Goal: Transaction & Acquisition: Purchase product/service

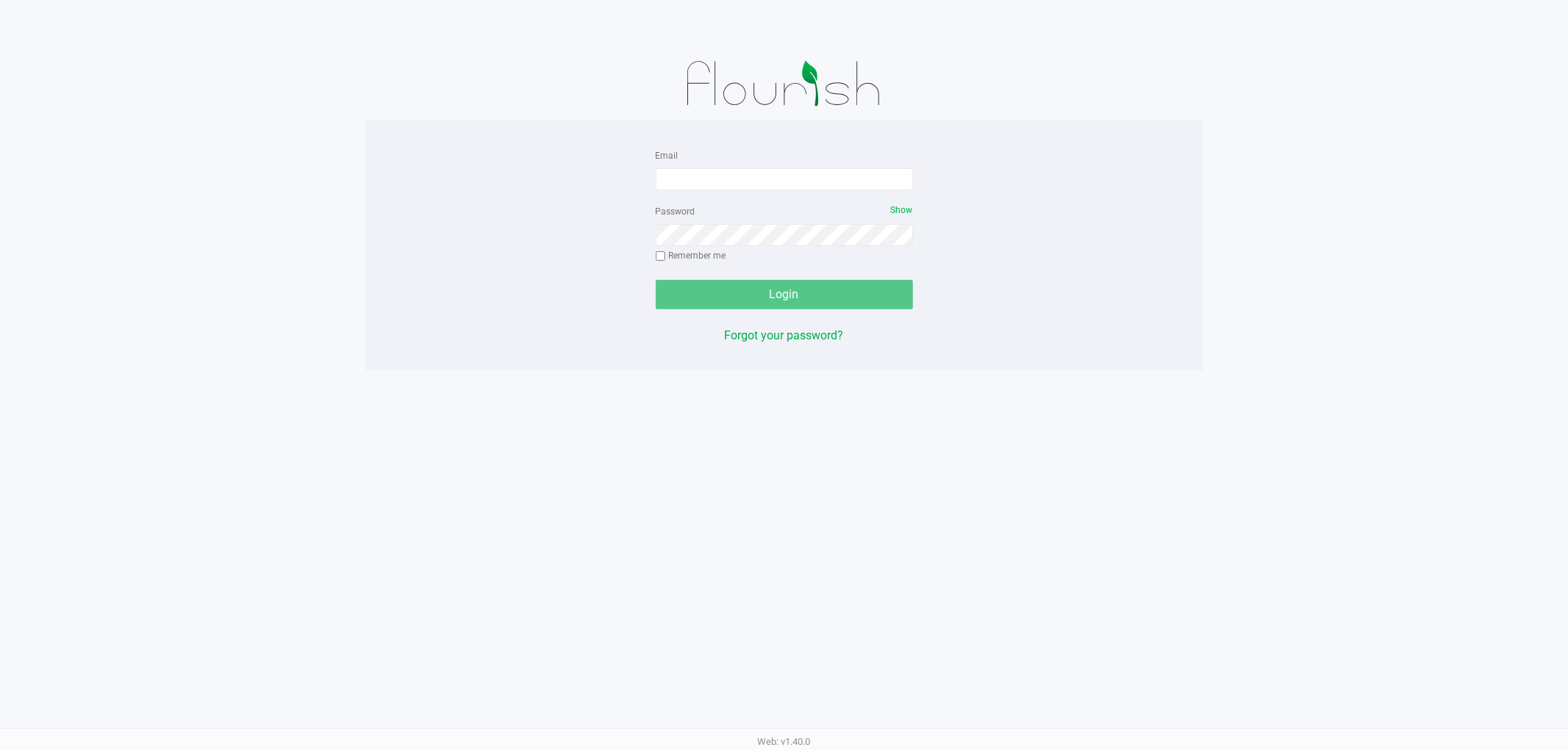
click at [745, 193] on form "Email Password Show Remember me Login" at bounding box center [784, 228] width 257 height 163
click at [745, 188] on input "Email" at bounding box center [784, 179] width 257 height 22
type input "[EMAIL_ADDRESS][DOMAIN_NAME]"
click at [868, 202] on div "Password Show Remember me" at bounding box center [784, 235] width 257 height 66
click at [848, 247] on div "Password Show Remember me" at bounding box center [784, 235] width 257 height 66
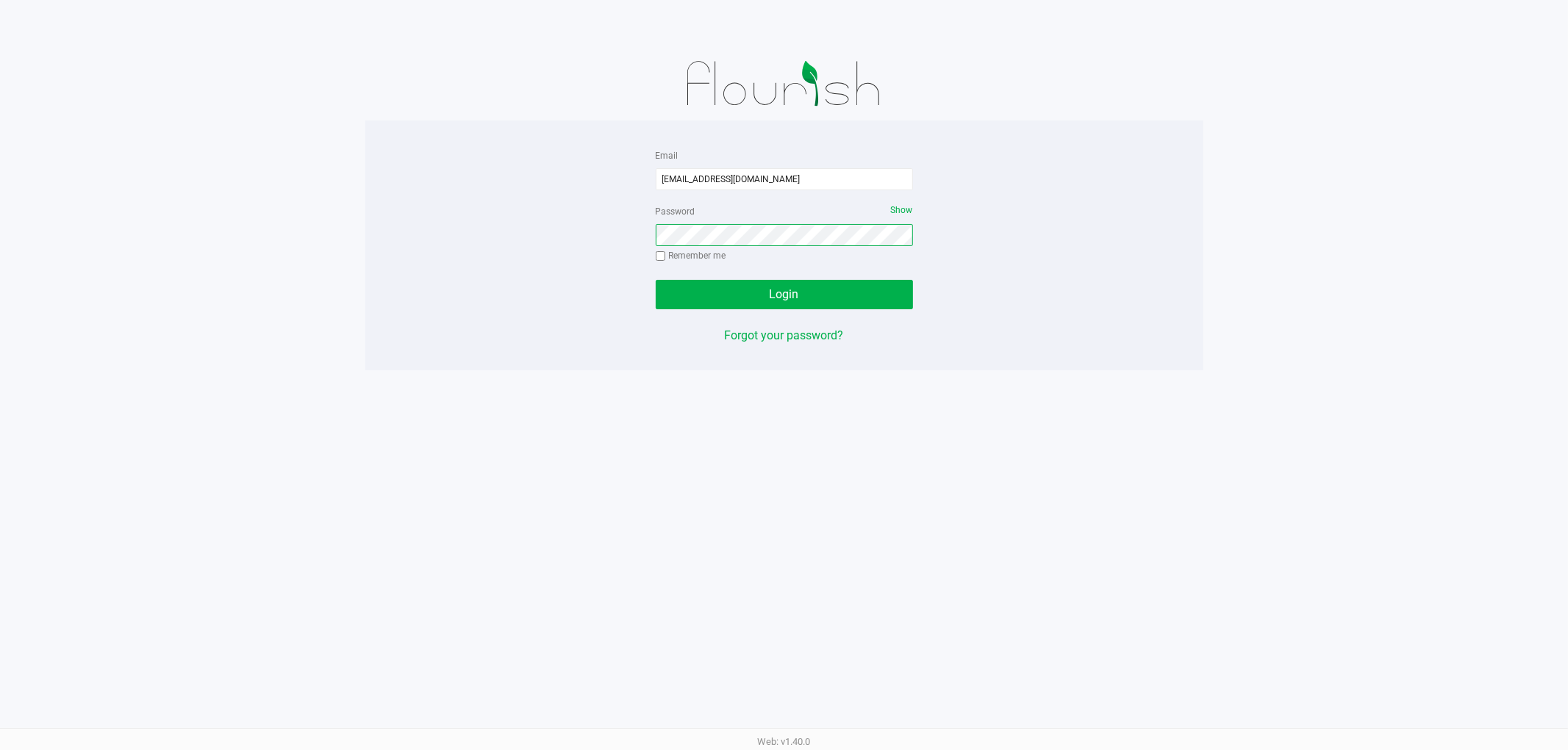
click at [656, 280] on button "Login" at bounding box center [784, 295] width 257 height 29
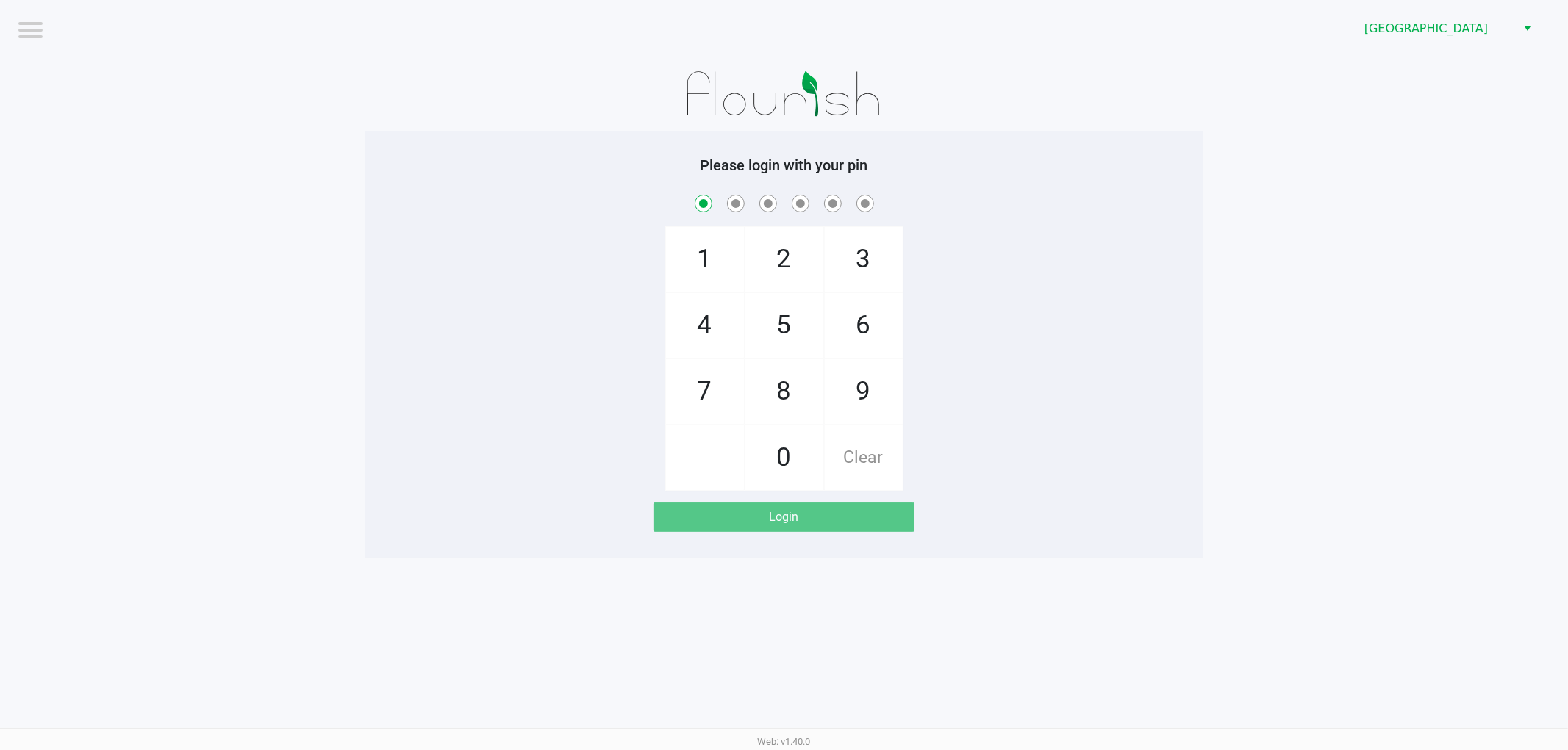
checkbox input "true"
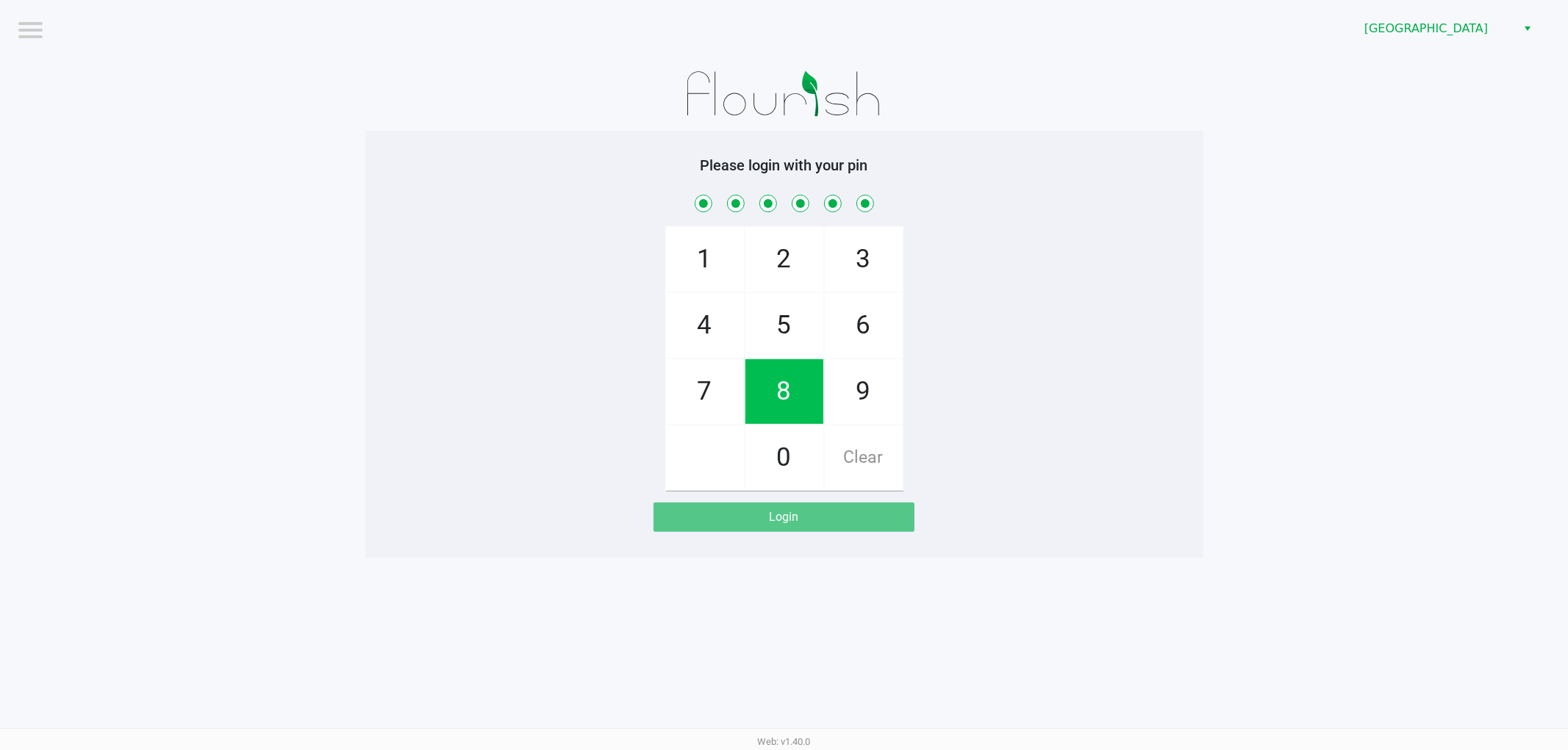
checkbox input "true"
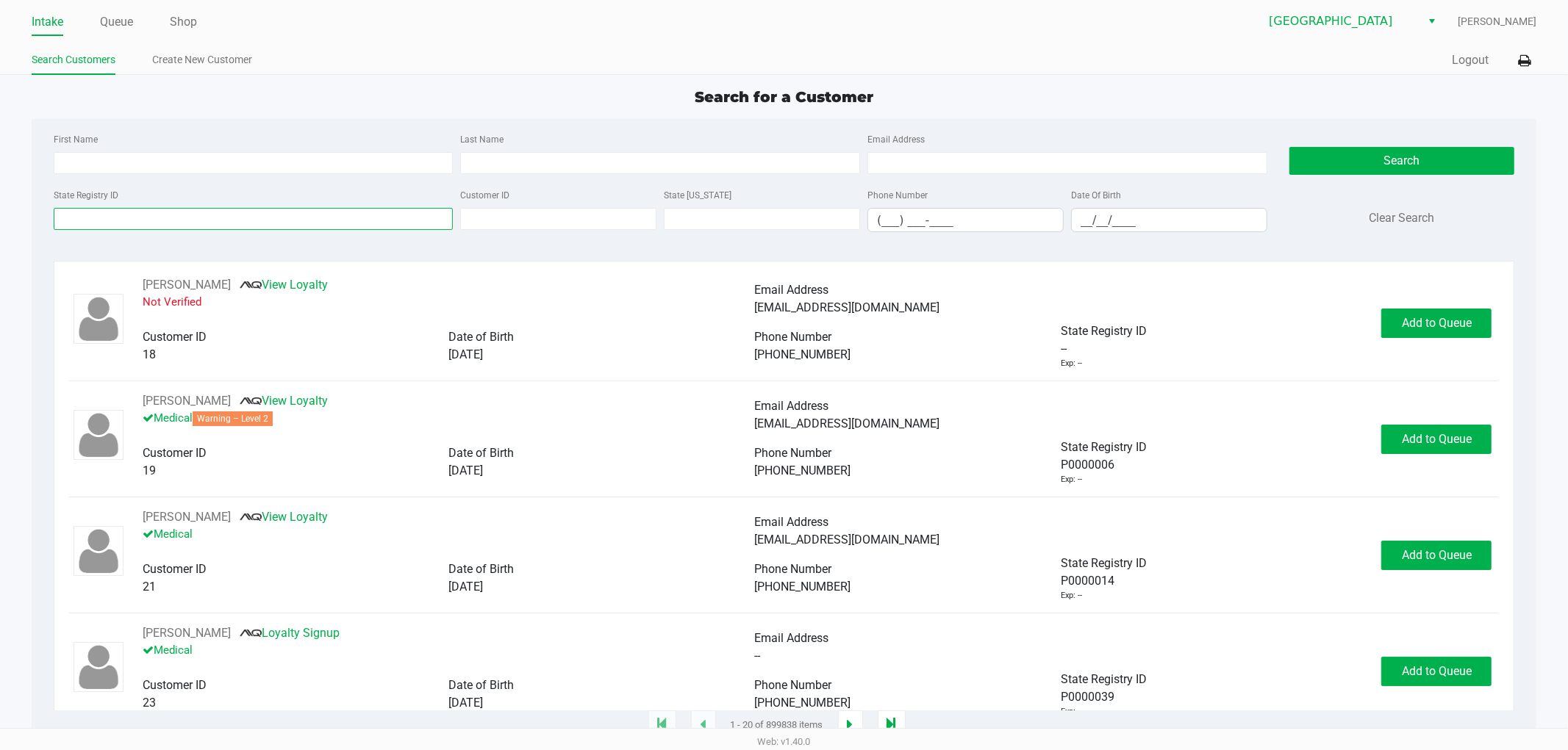
click at [325, 217] on input "State Registry ID" at bounding box center [254, 218] width 400 height 22
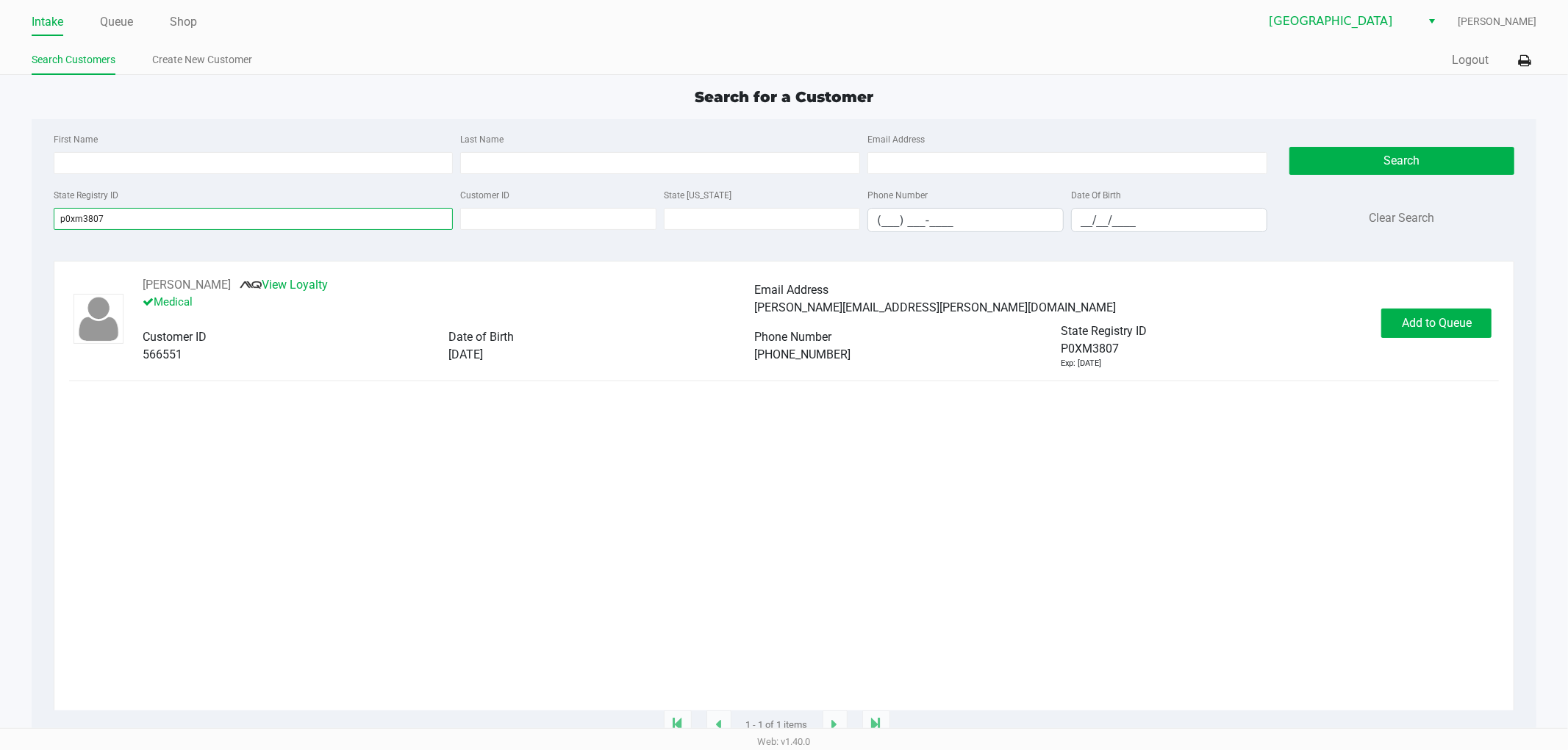
type input "p0xm3807"
drag, startPoint x: 1413, startPoint y: 300, endPoint x: 1400, endPoint y: 333, distance: 35.5
click at [1410, 305] on div "[PERSON_NAME] View Loyalty Medical Email Address [PERSON_NAME][EMAIL_ADDRESS][P…" at bounding box center [784, 323] width 1430 height 93
click at [1402, 330] on span "Add to Queue" at bounding box center [1436, 323] width 70 height 14
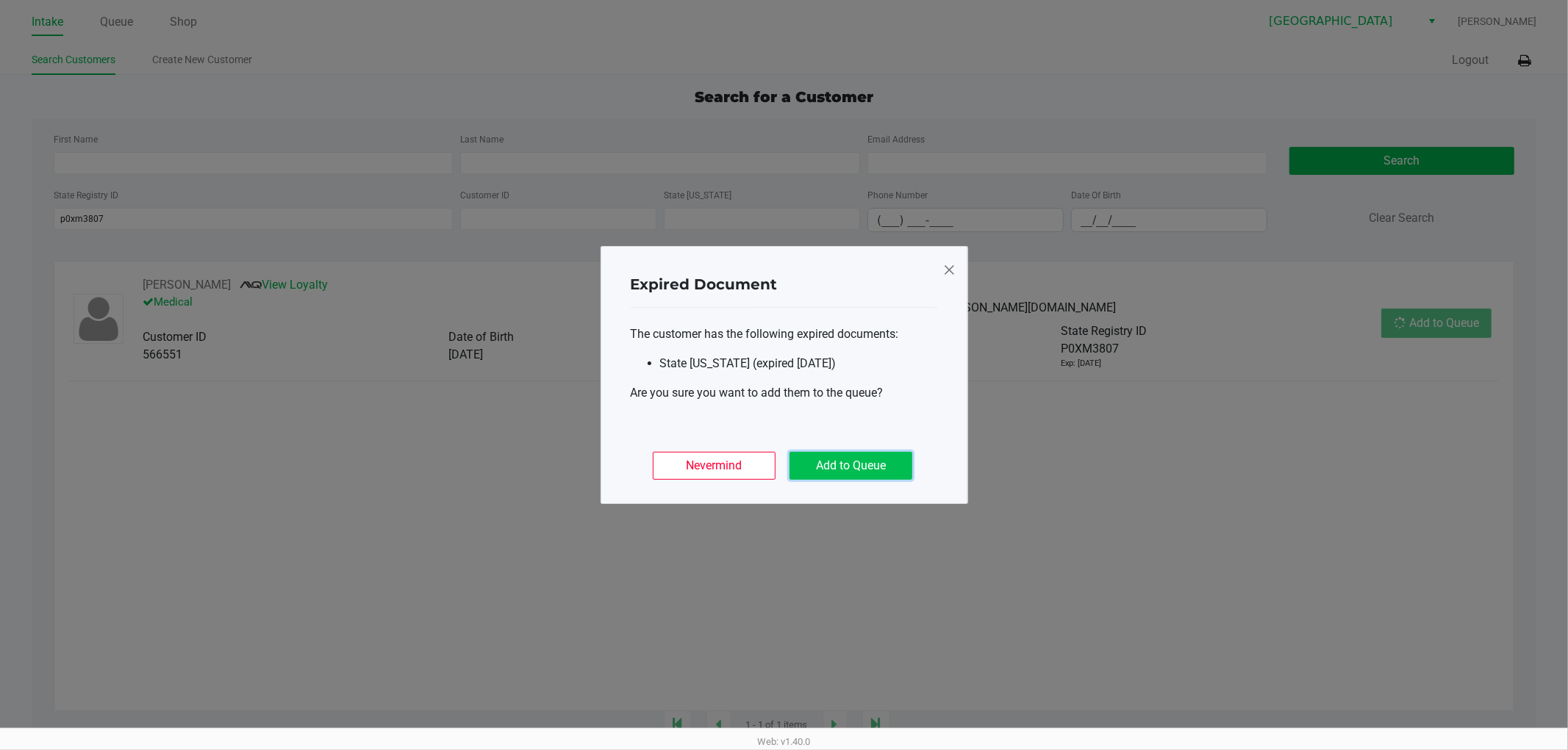
click at [902, 477] on button "Add to Queue" at bounding box center [851, 465] width 123 height 28
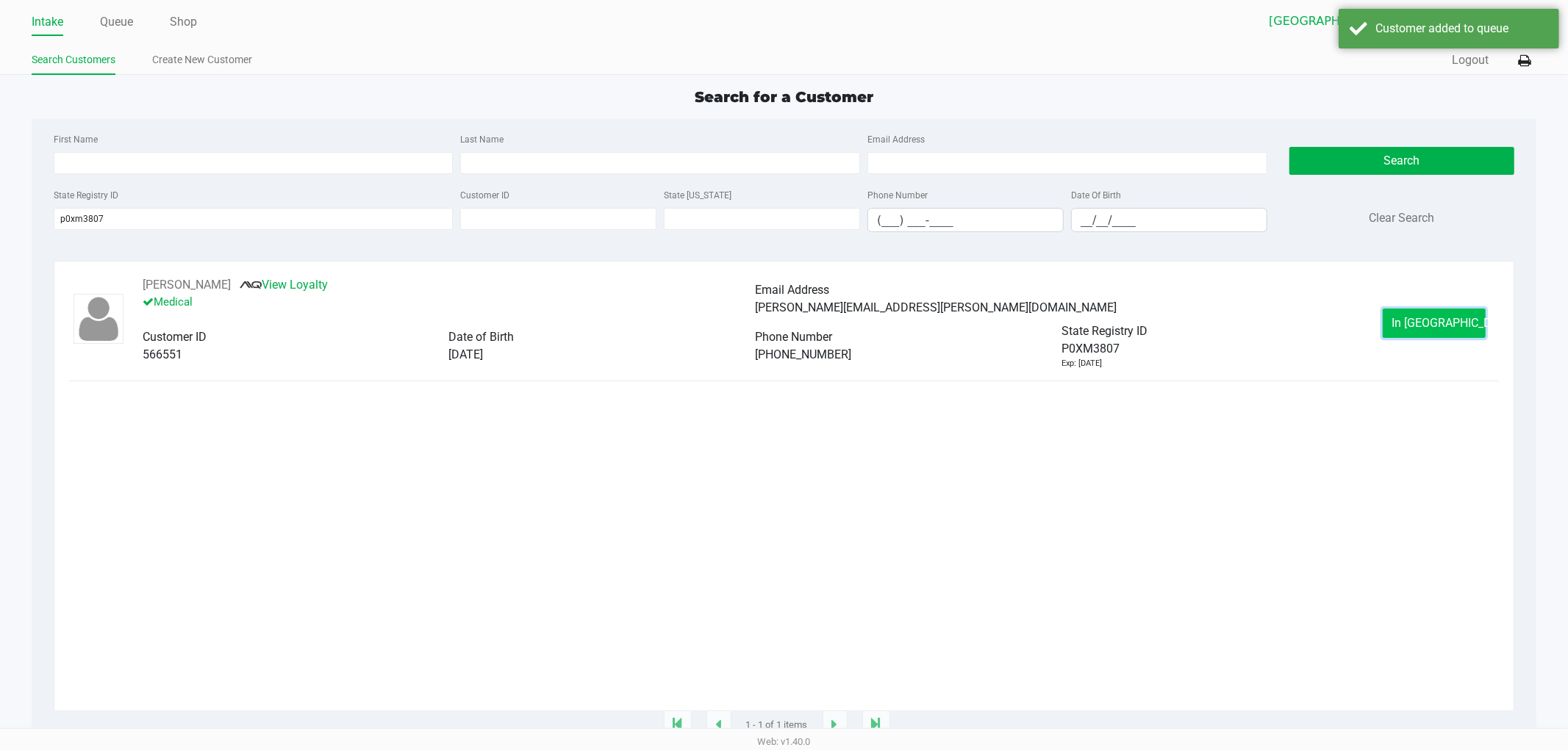
click at [1404, 325] on button "In [GEOGRAPHIC_DATA]" at bounding box center [1434, 324] width 103 height 29
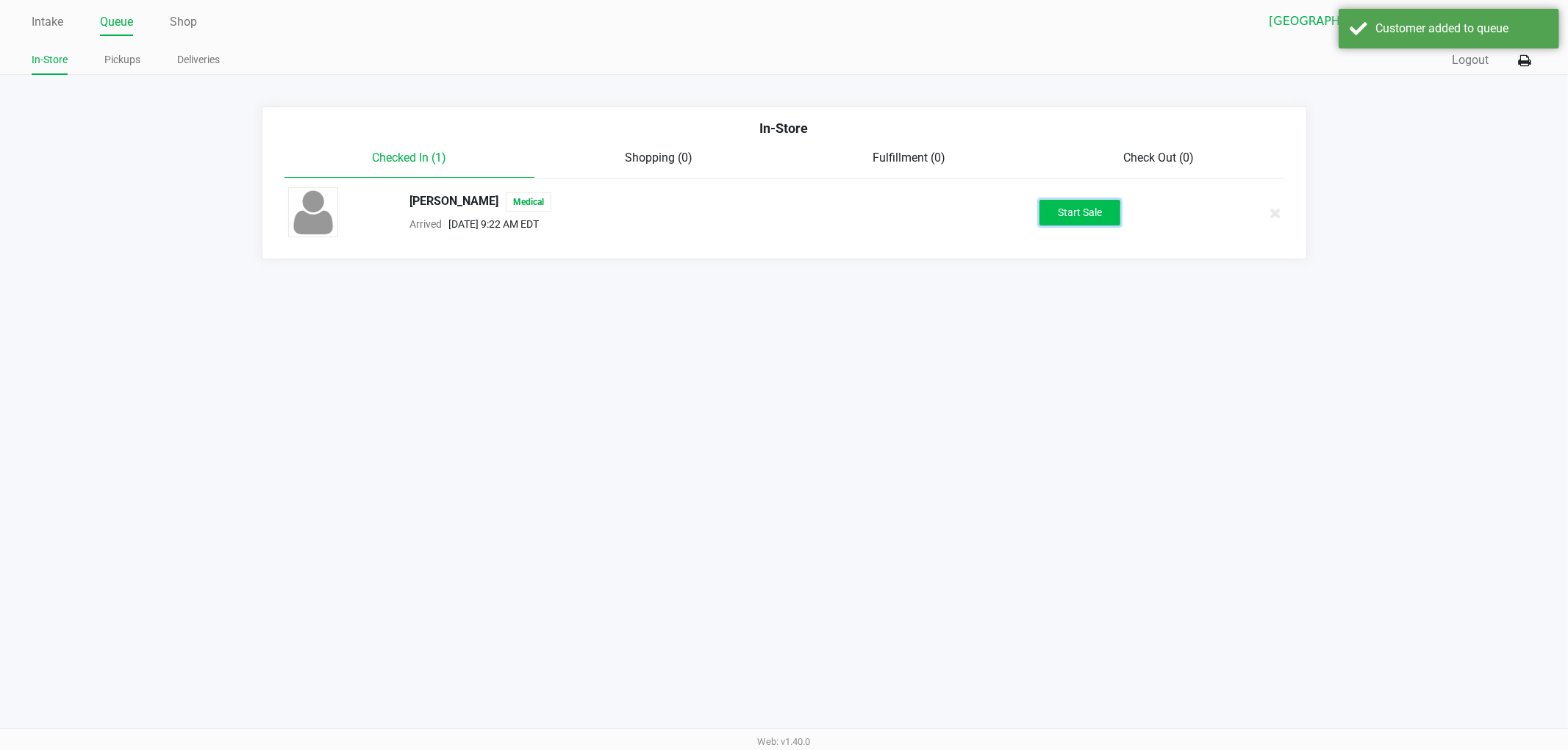
click at [1085, 224] on button "Start Sale" at bounding box center [1079, 213] width 80 height 26
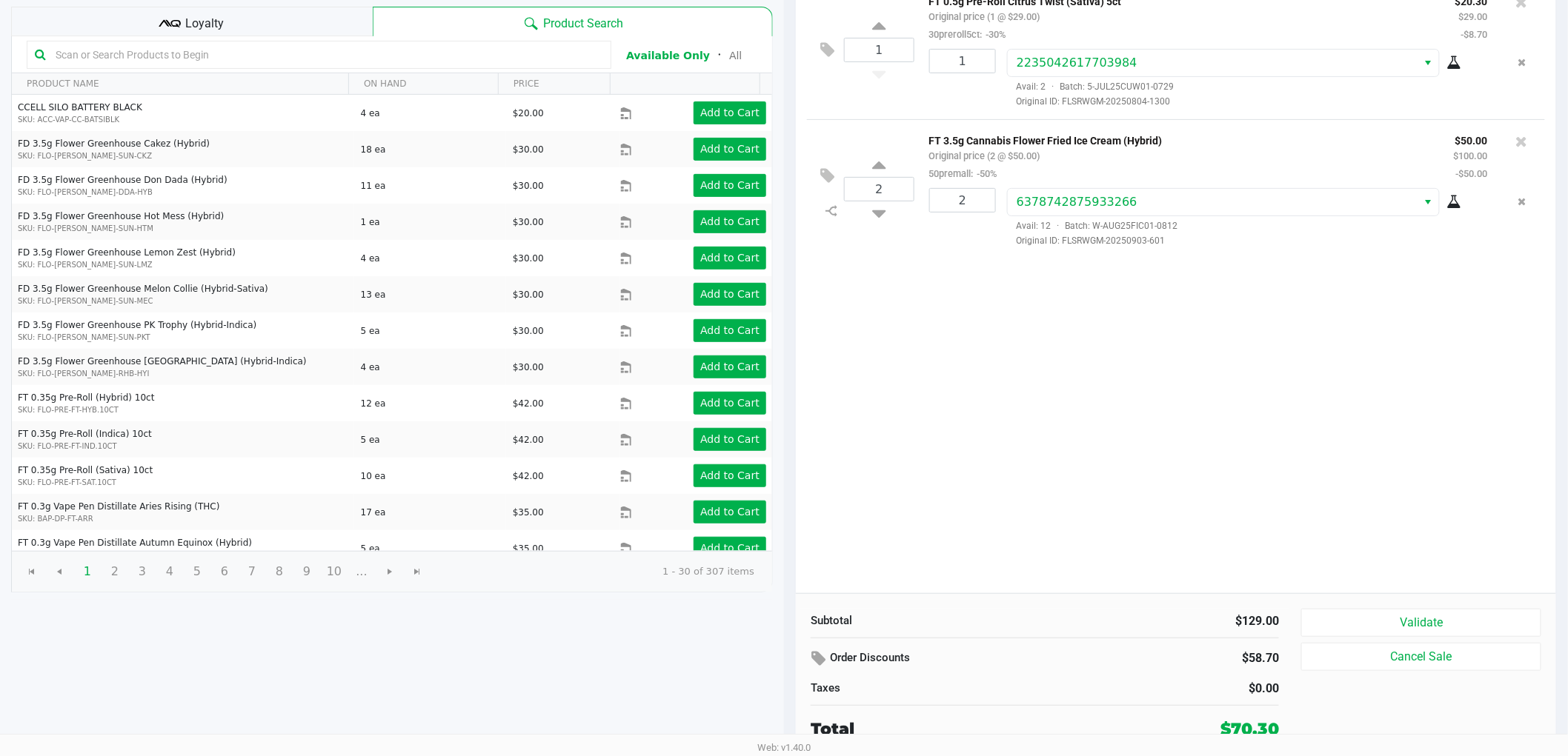
scroll to position [153, 0]
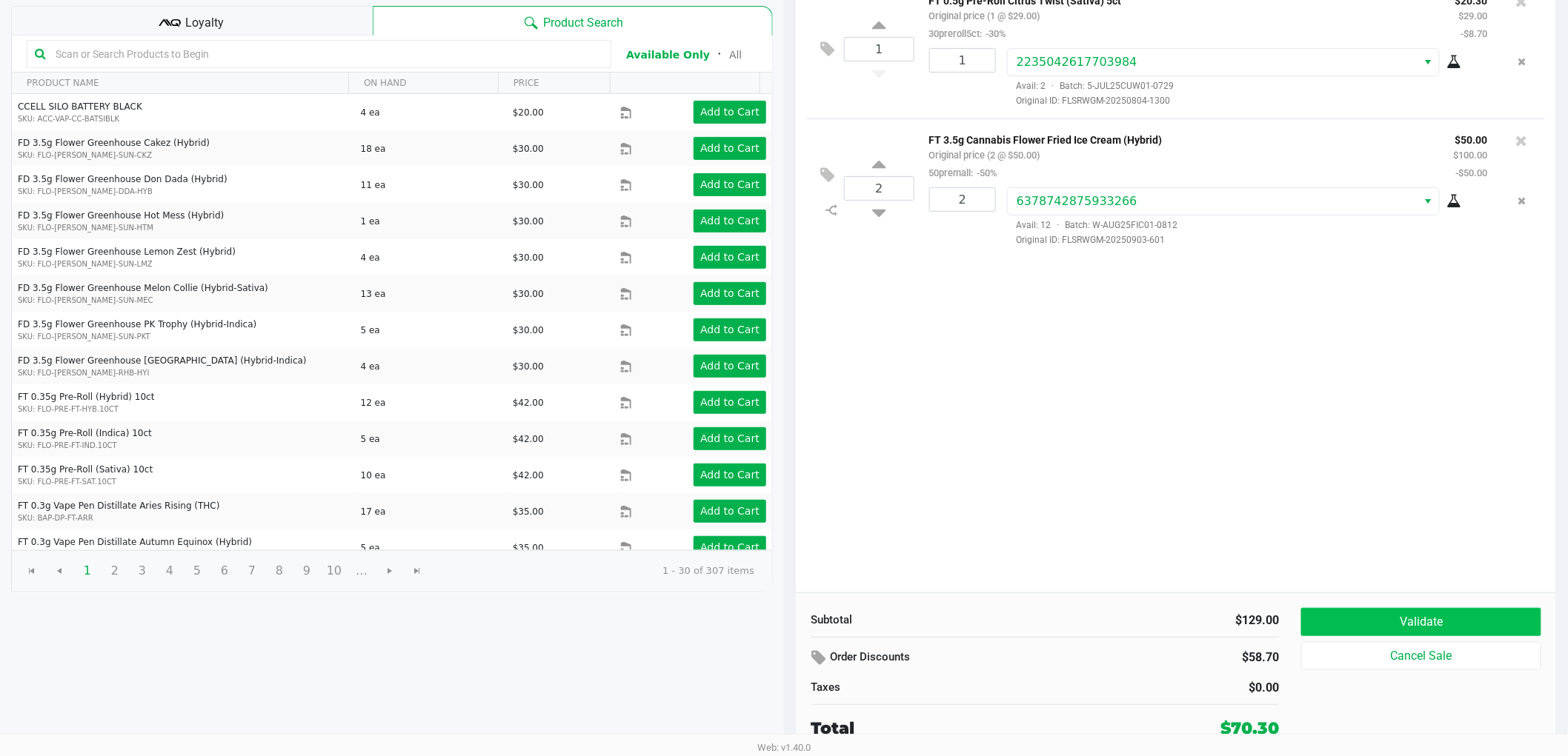
drag, startPoint x: 1326, startPoint y: 596, endPoint x: 1328, endPoint y: 618, distance: 22.1
click at [1327, 609] on div "Subtotal $129.00 Order Discounts $58.70 Taxes $0.00 Total $70.30 Validate Cance…" at bounding box center [1176, 674] width 760 height 163
click at [1329, 618] on button "Validate" at bounding box center [1421, 622] width 240 height 28
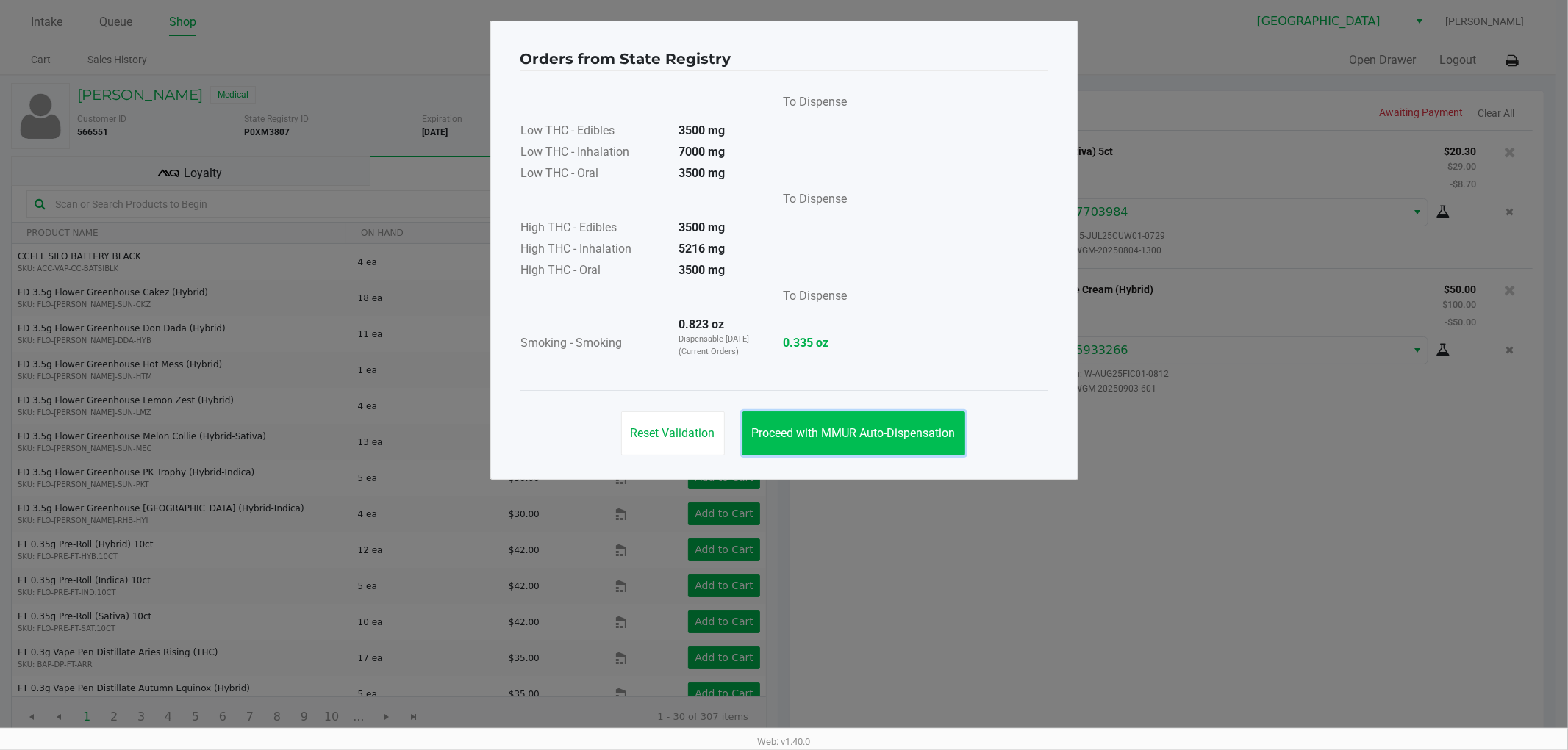
click at [804, 413] on button "Proceed with MMUR Auto-Dispensation" at bounding box center [853, 433] width 222 height 44
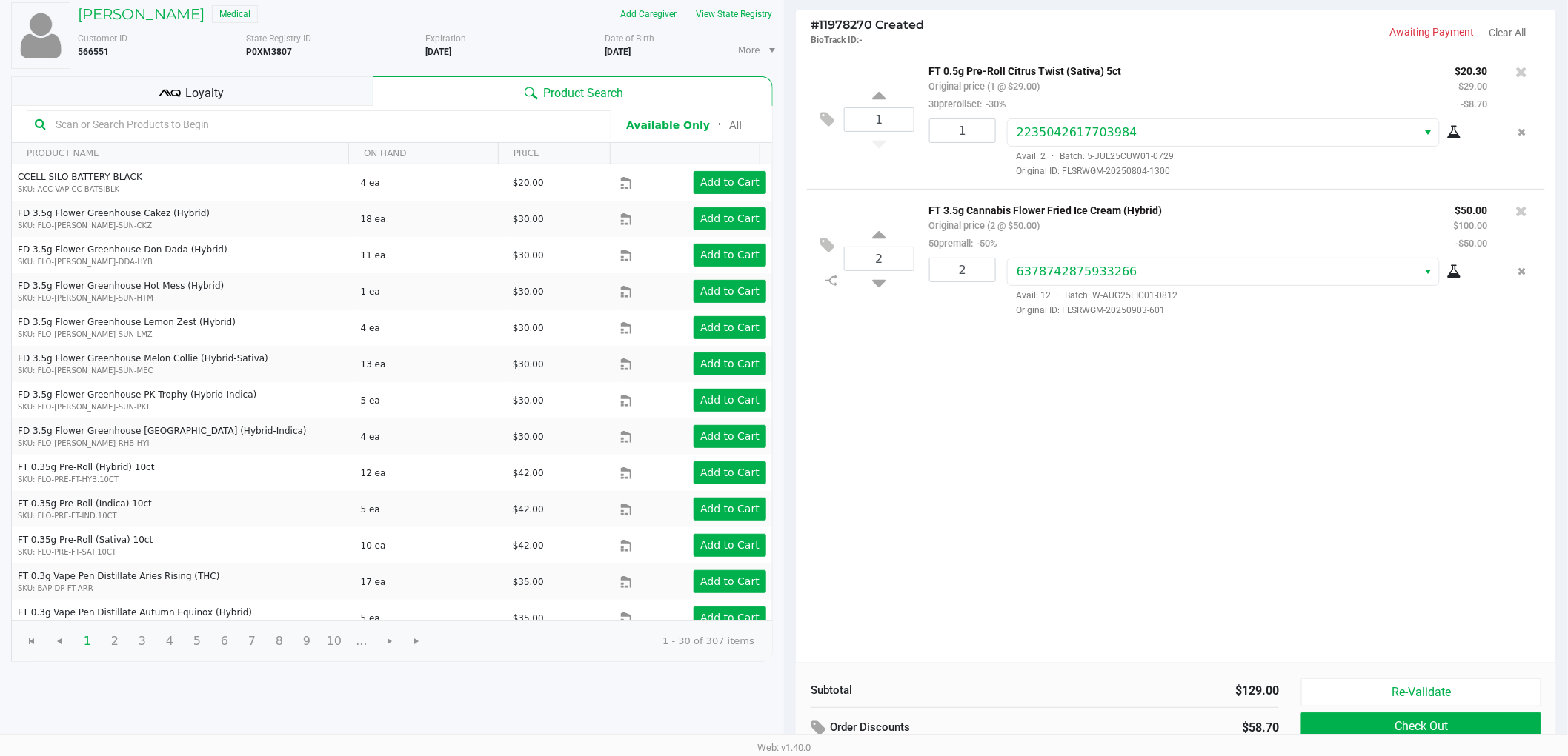
scroll to position [153, 0]
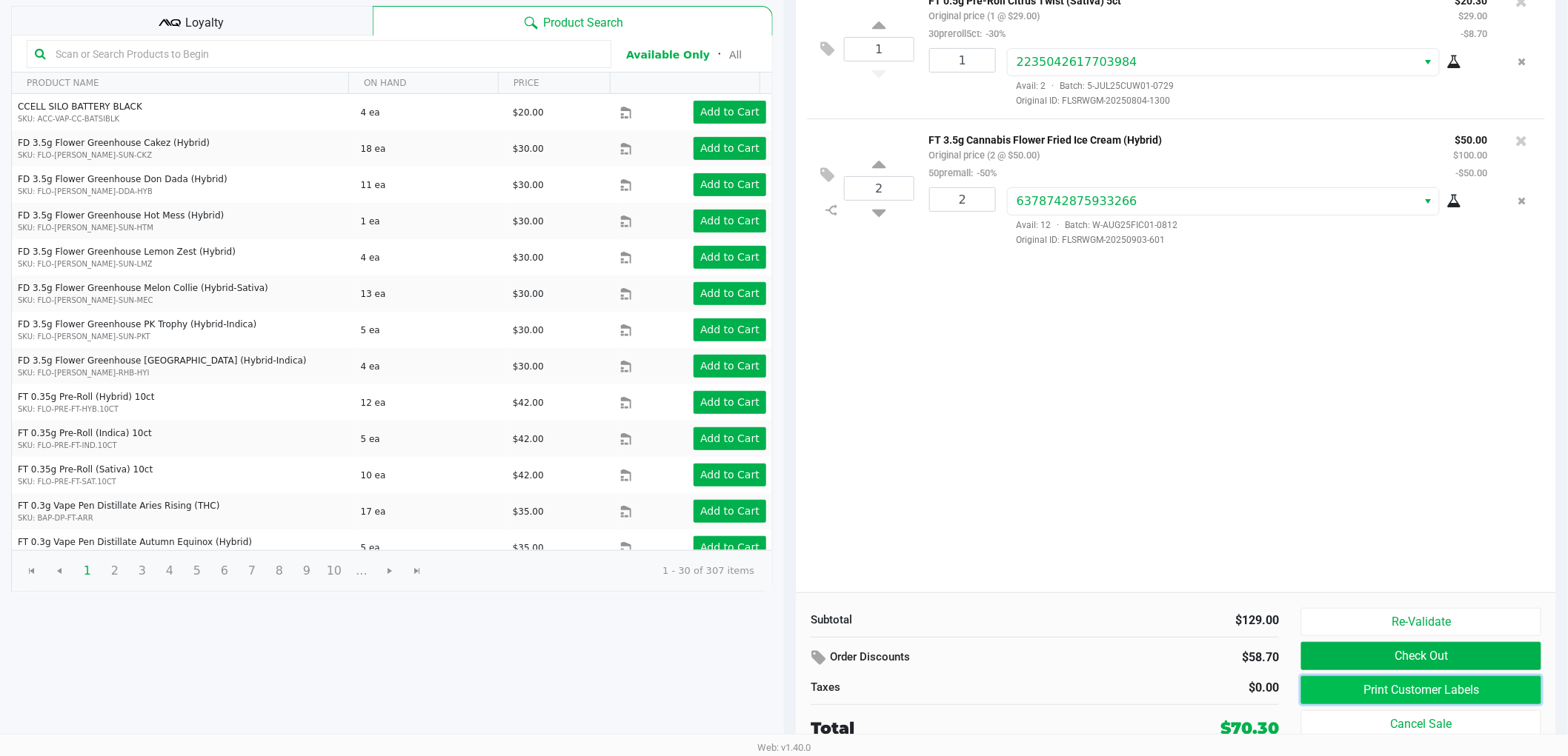
click at [1327, 682] on button "Print Customer Labels" at bounding box center [1421, 691] width 240 height 28
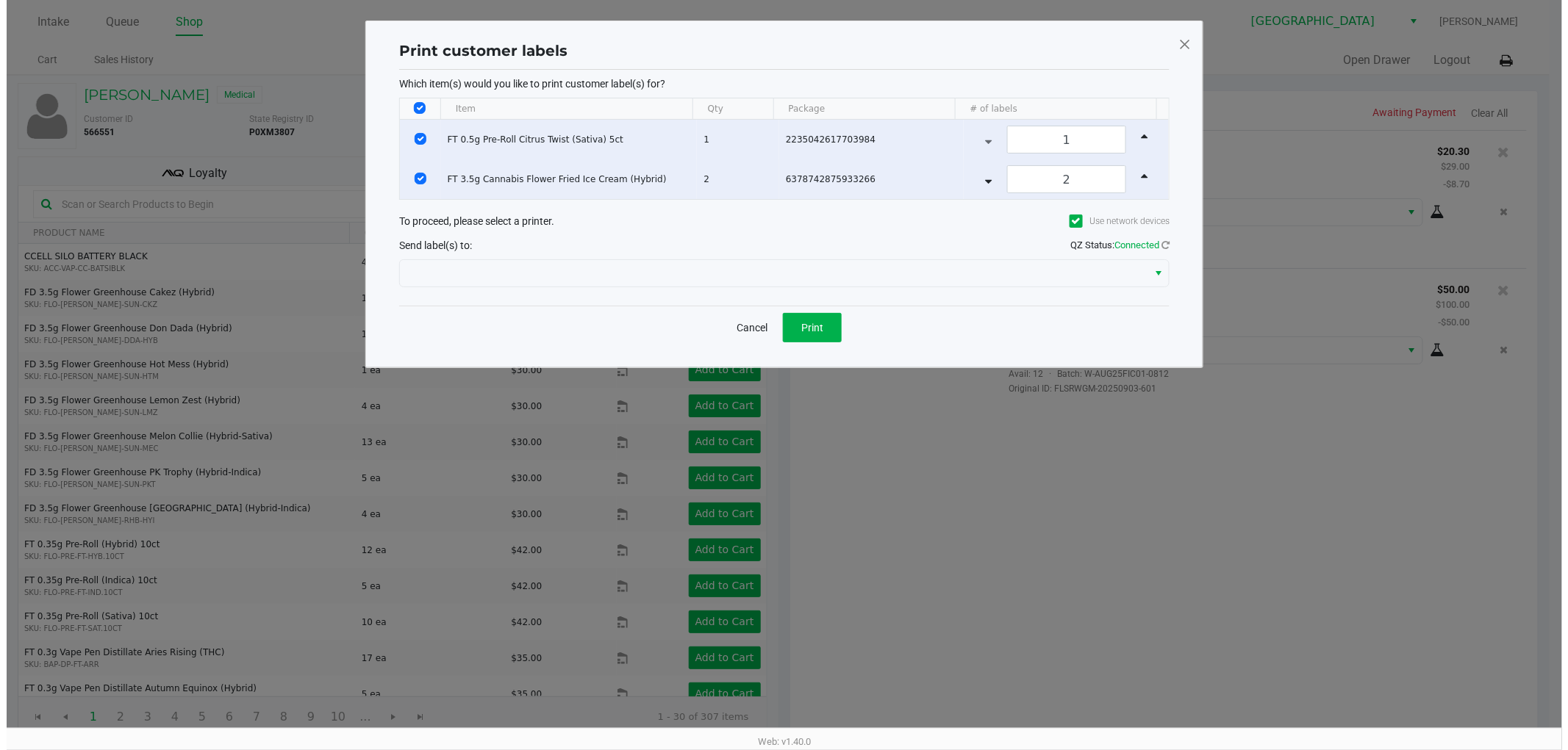
scroll to position [0, 0]
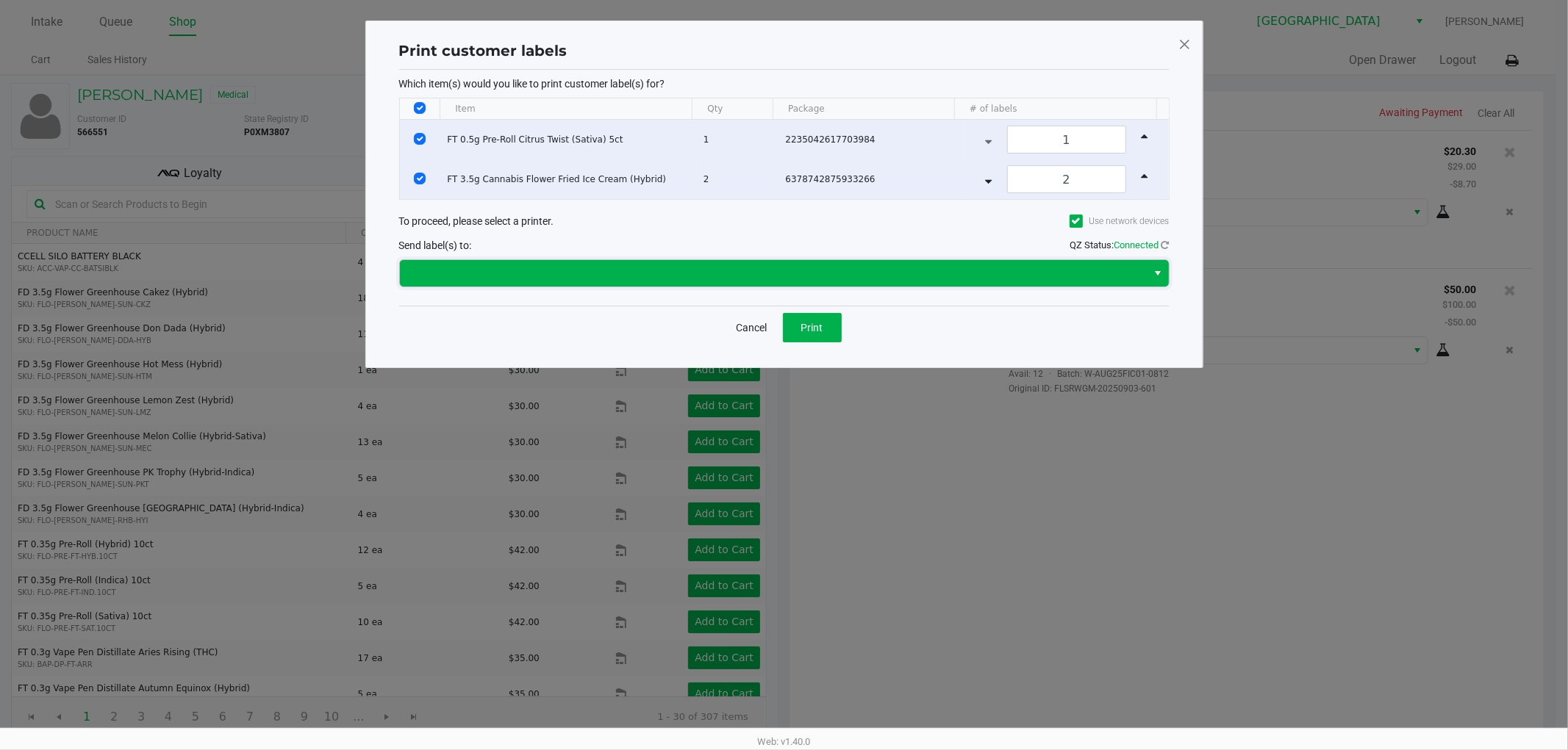
click at [691, 276] on span at bounding box center [774, 273] width 730 height 17
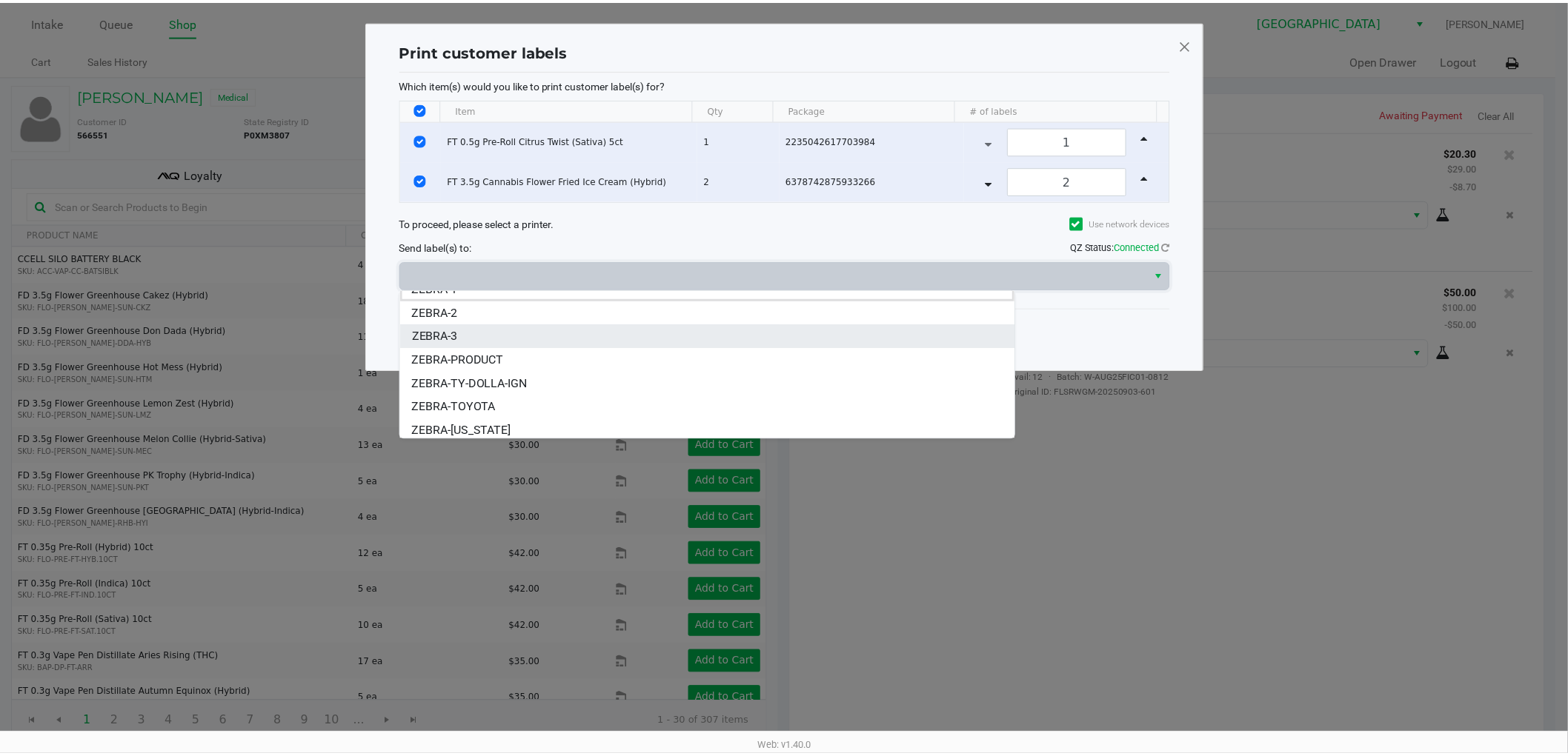
scroll to position [17, 0]
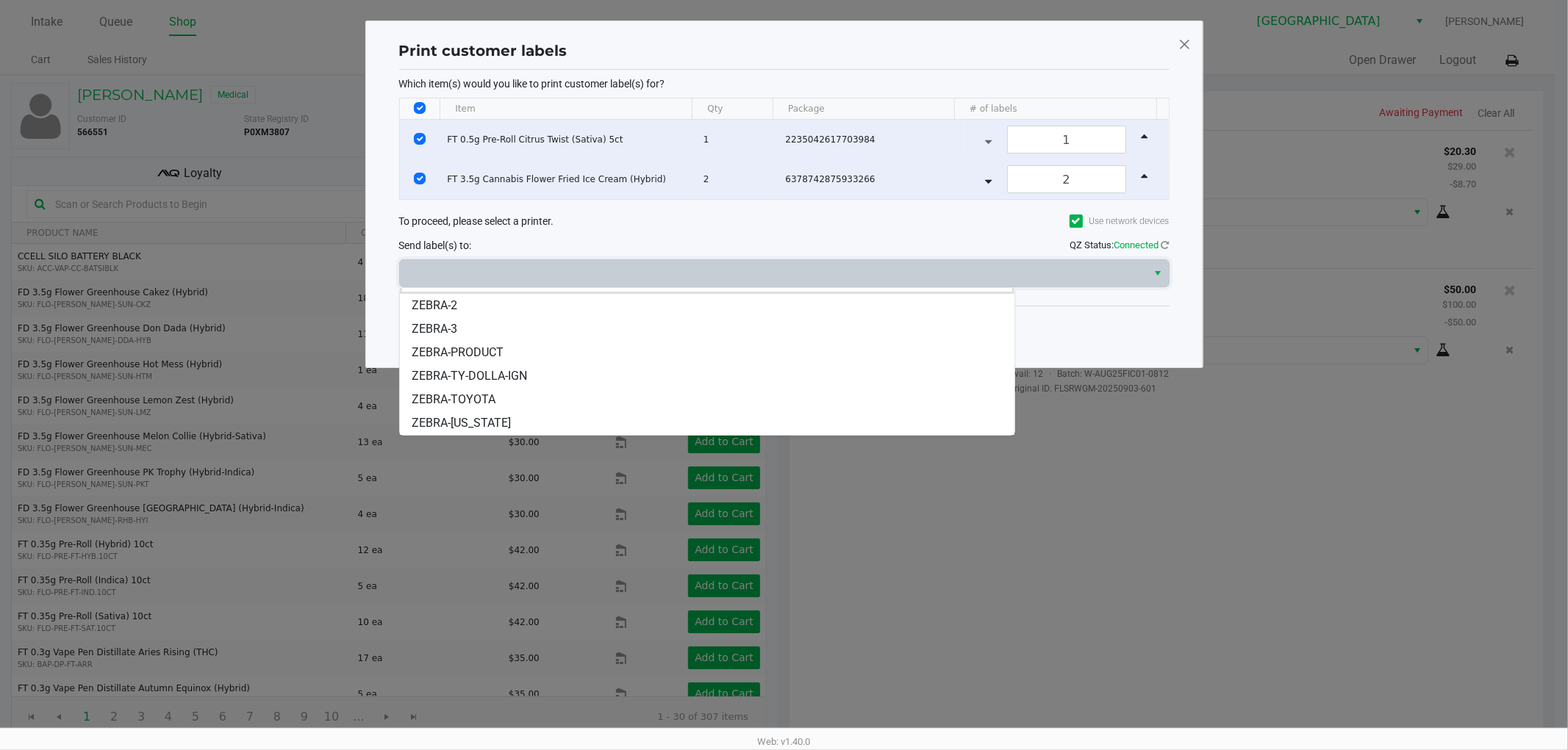
click at [546, 374] on li "ZEBRA-TY-DOLLA-IGN" at bounding box center [707, 375] width 614 height 23
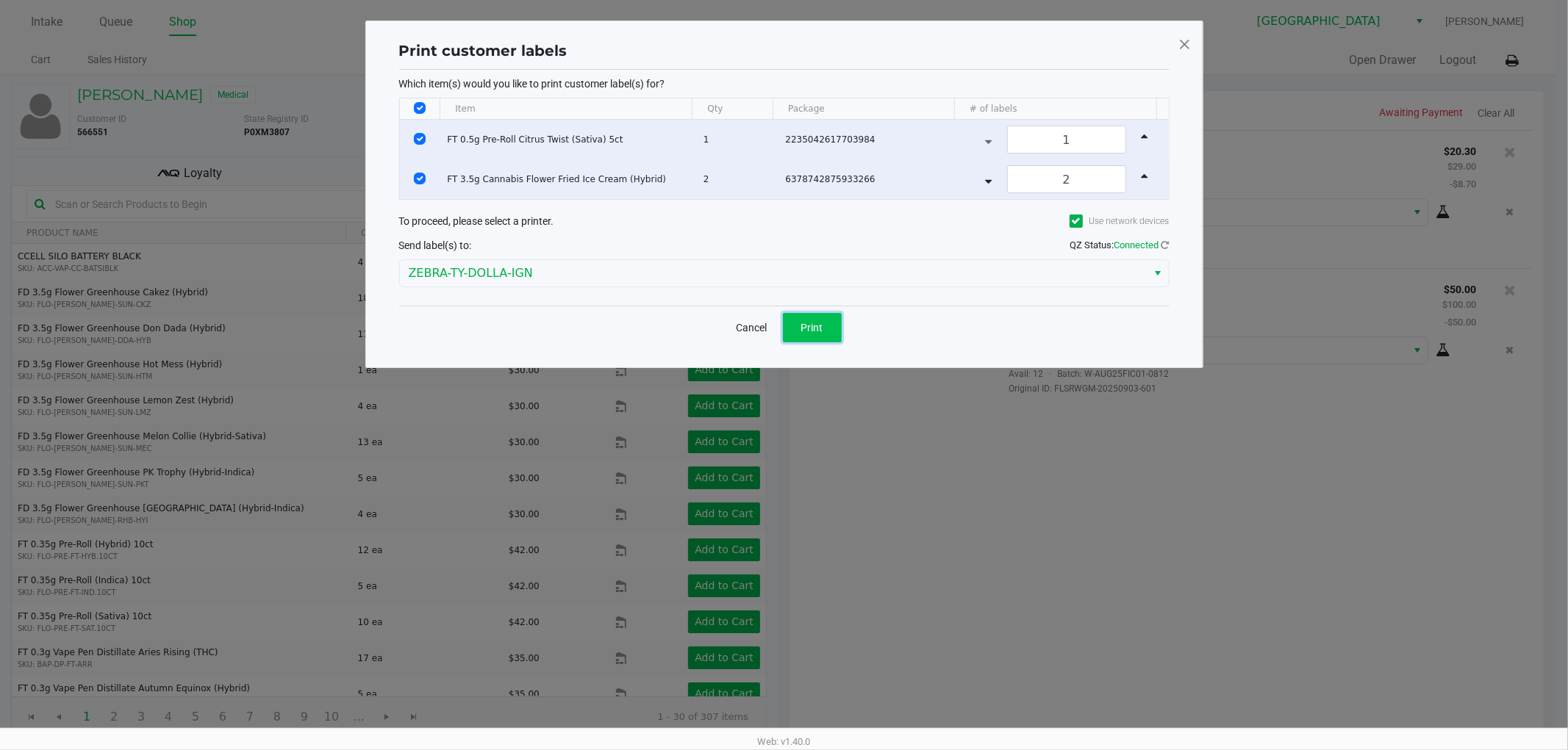
click at [789, 341] on button "Print" at bounding box center [813, 328] width 59 height 29
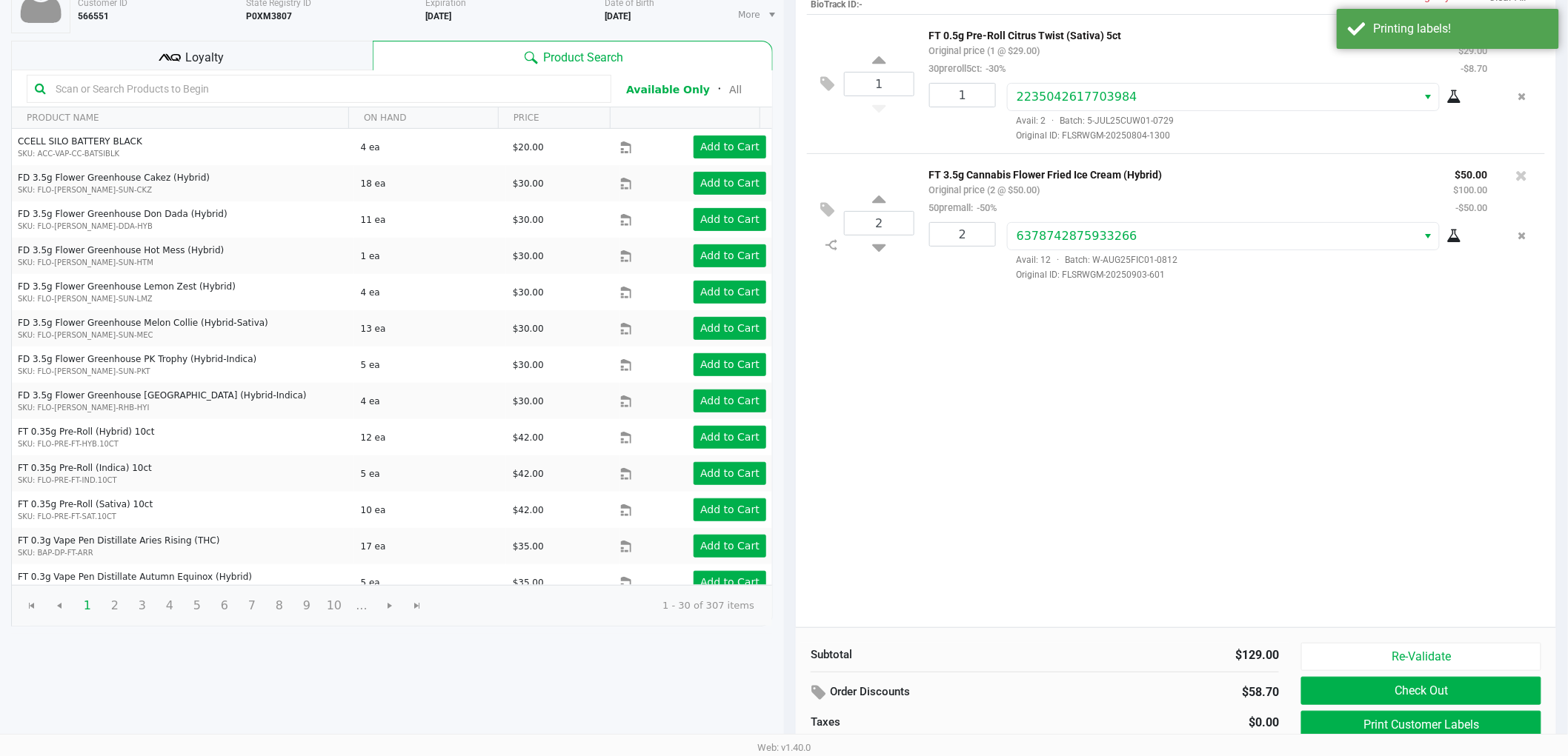
scroll to position [153, 0]
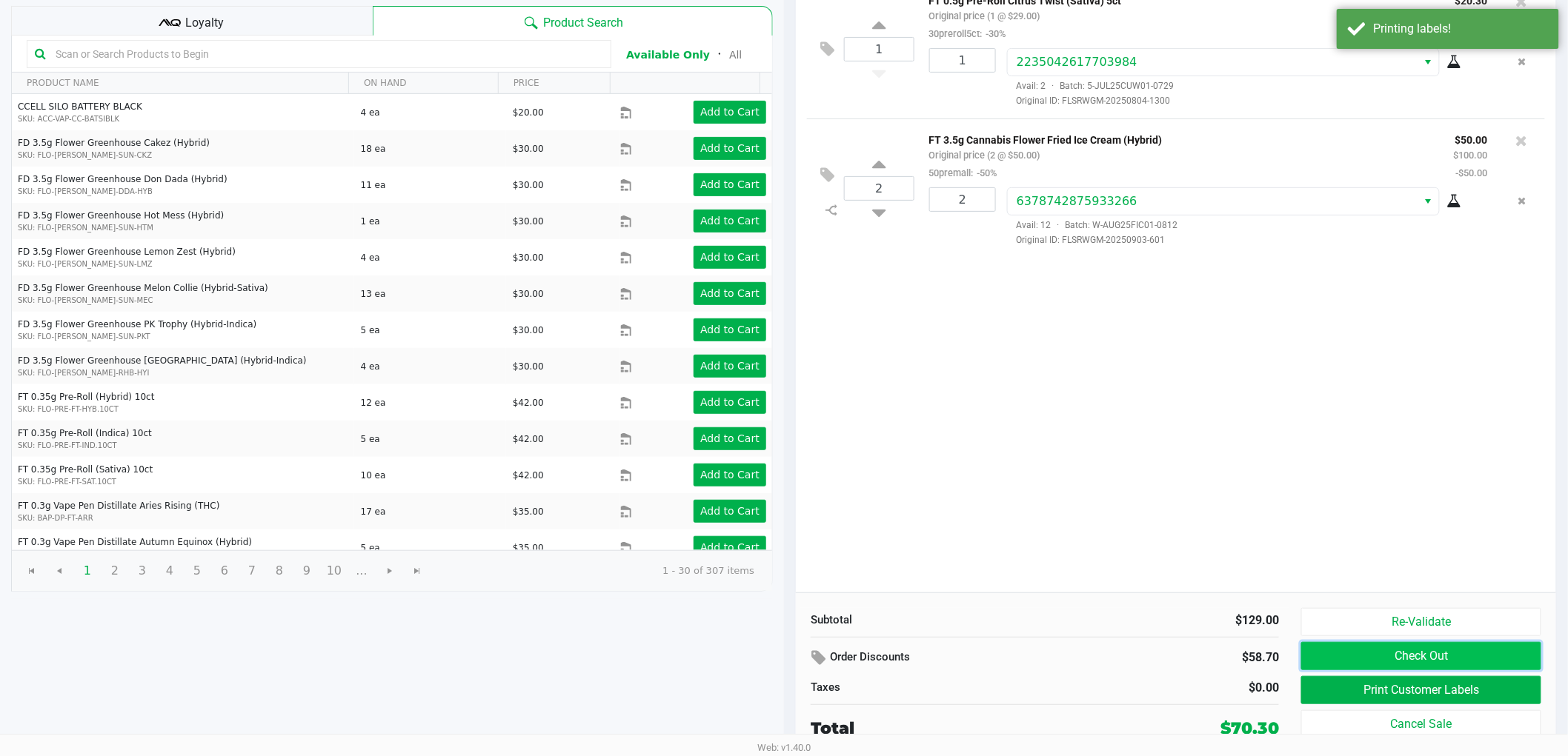
click at [1406, 663] on button "Check Out" at bounding box center [1421, 657] width 240 height 28
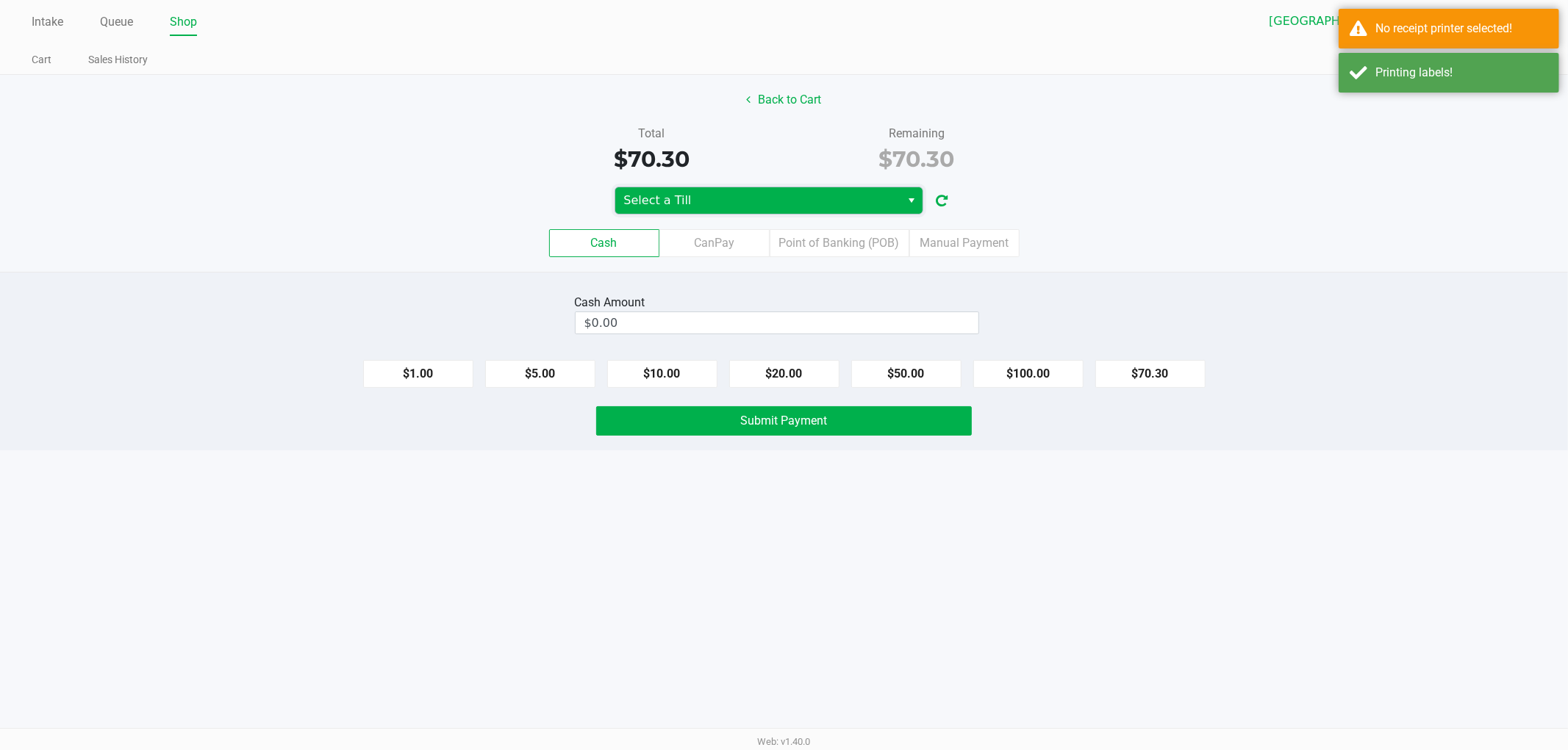
click at [837, 214] on span "Select a Till" at bounding box center [758, 201] width 286 height 27
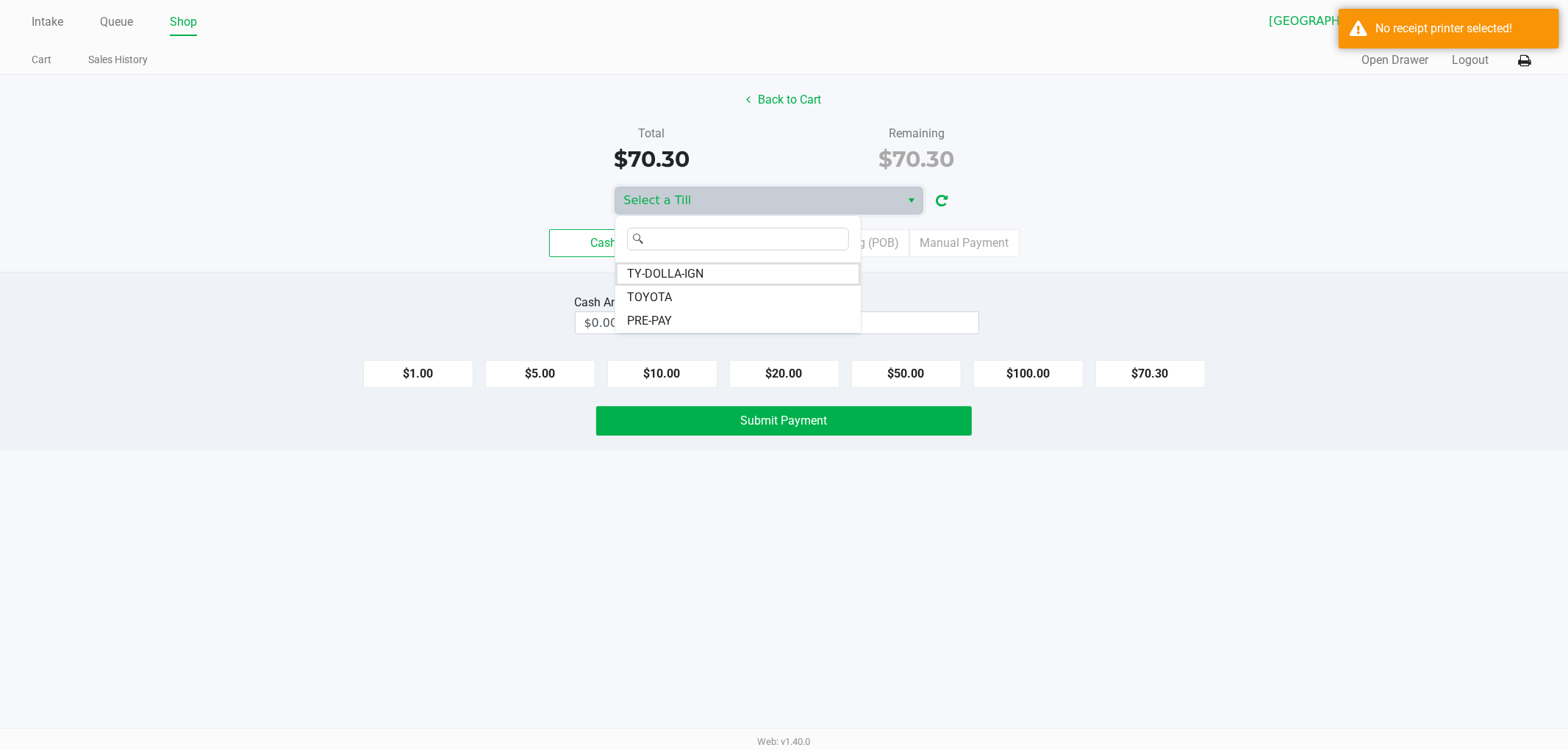
click at [894, 247] on kendo-popup "TY-DOLLA-IGN TOYOTA PRE-PAY" at bounding box center [768, 274] width 309 height 119
click at [750, 279] on li "TY-DOLLA-IGN" at bounding box center [738, 273] width 246 height 23
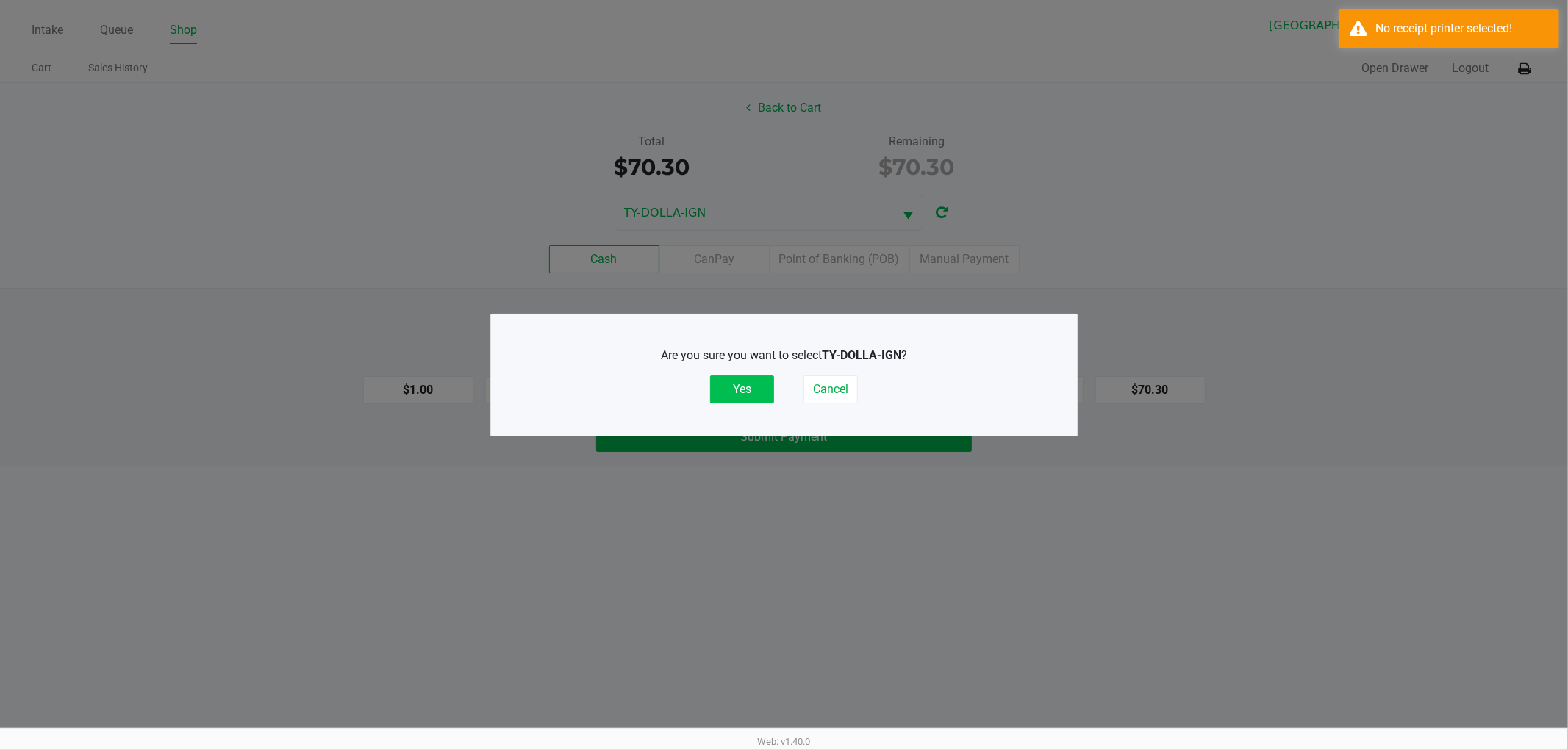
click at [753, 388] on button "Yes" at bounding box center [742, 389] width 64 height 28
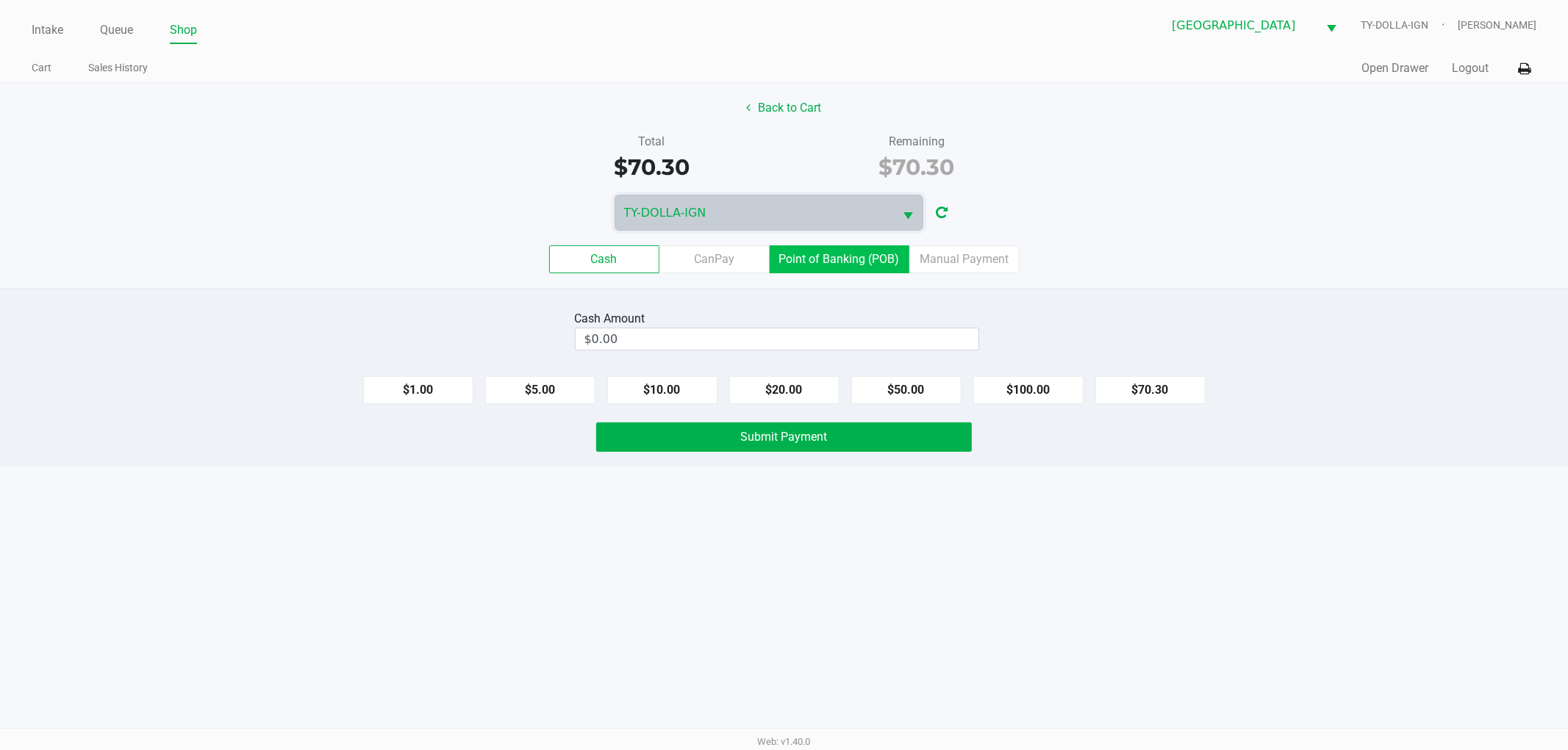
click at [828, 251] on label "Point of Banking (POB)" at bounding box center [839, 260] width 139 height 28
click at [0, 0] on 7 "Point of Banking (POB)" at bounding box center [0, 0] width 0 height 0
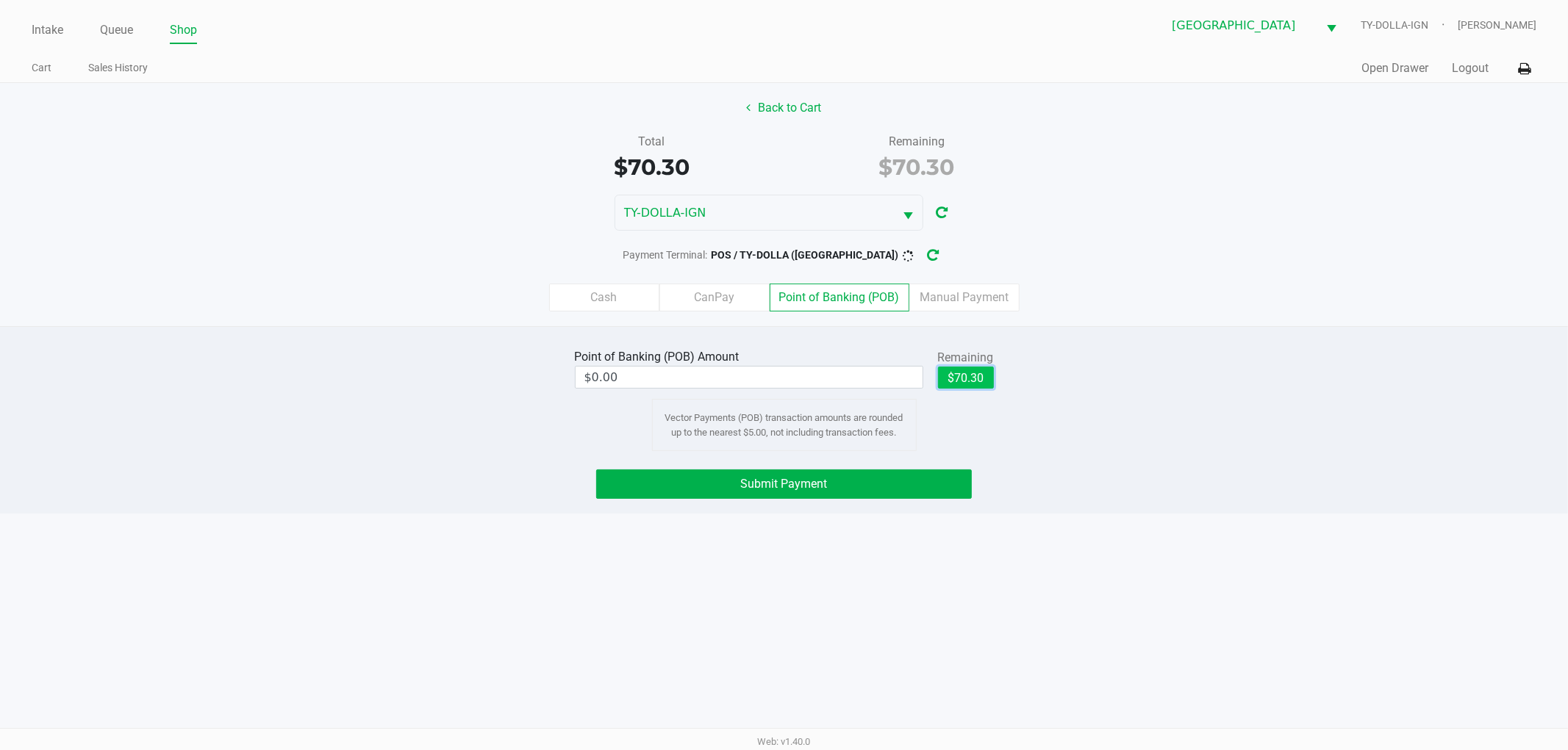
click at [958, 374] on button "$70.30" at bounding box center [966, 377] width 56 height 22
type input "$70.30"
click at [829, 496] on button "Submit Payment" at bounding box center [784, 484] width 376 height 29
click at [929, 483] on button "Submit Payment" at bounding box center [784, 484] width 376 height 29
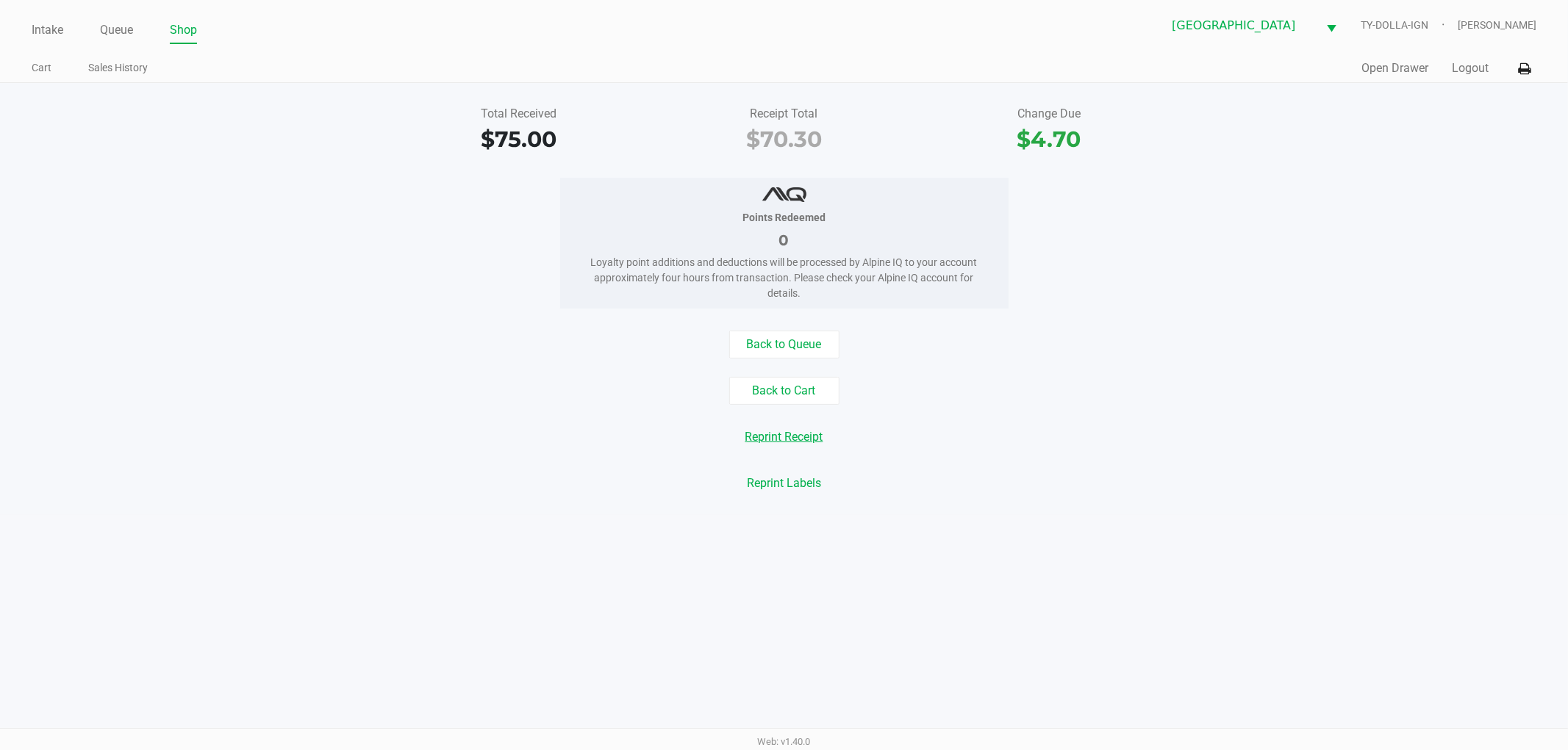
click at [769, 445] on button "Reprint Receipt" at bounding box center [784, 437] width 97 height 28
click at [1524, 64] on icon at bounding box center [1524, 69] width 12 height 10
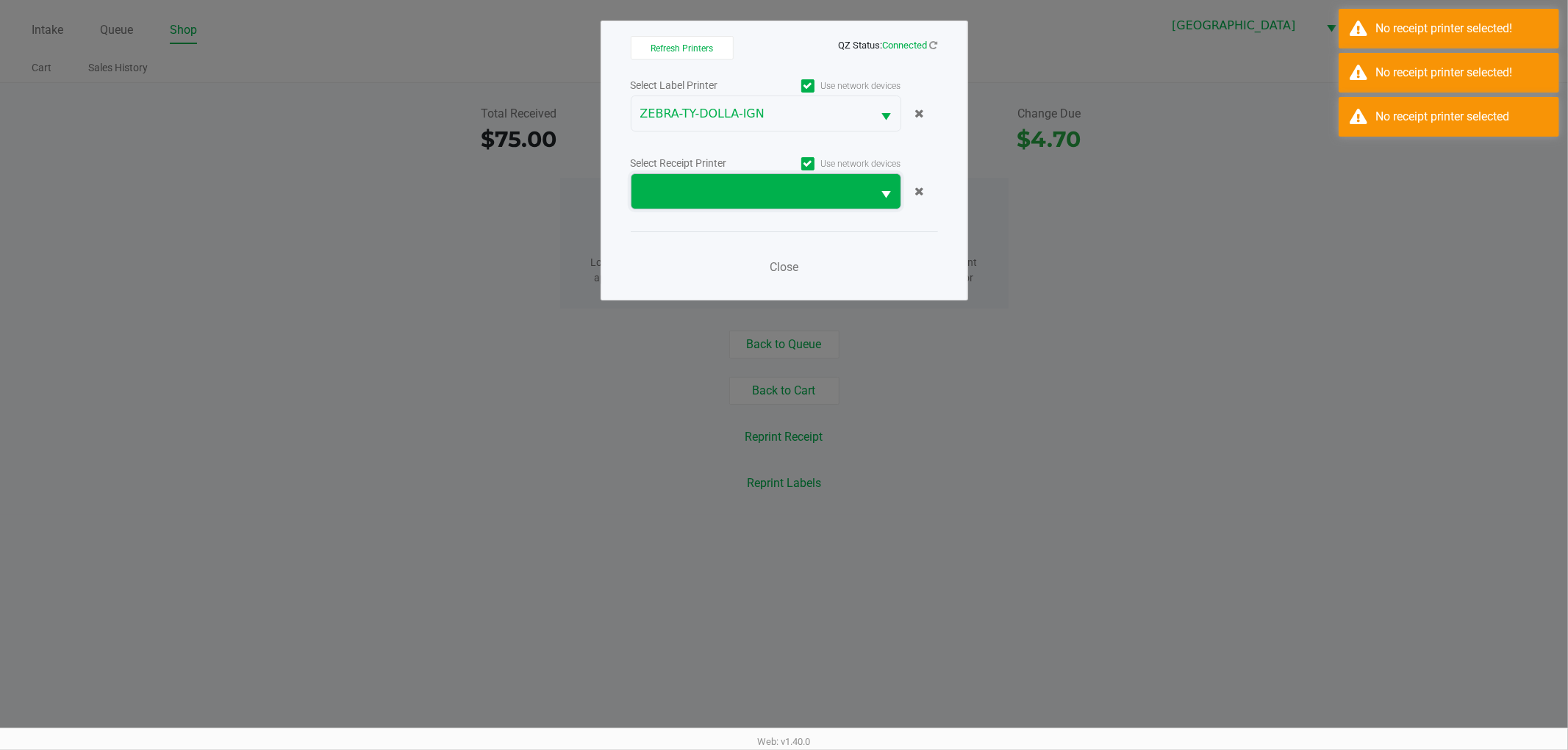
click at [760, 185] on span at bounding box center [752, 192] width 223 height 17
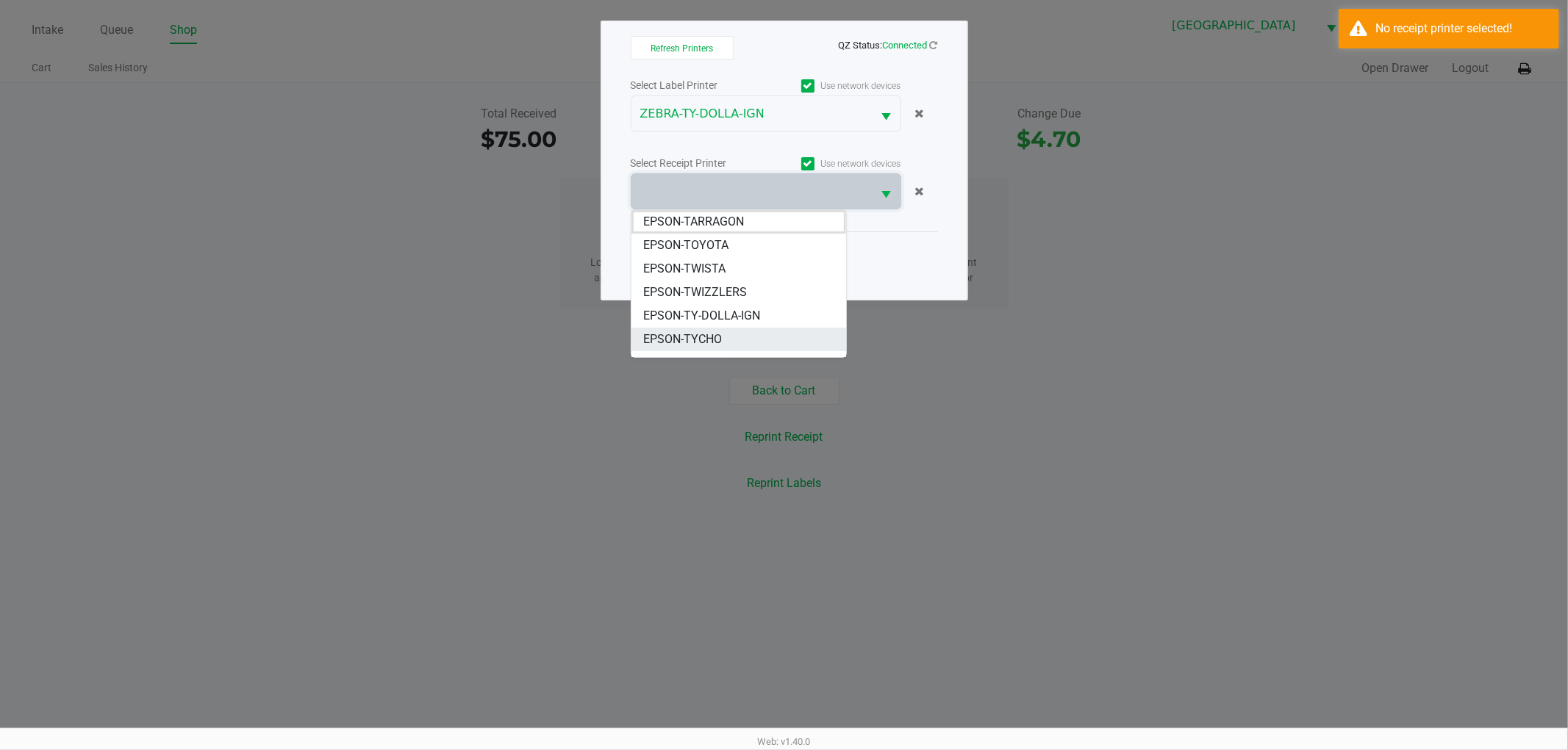
click at [726, 335] on li "EPSON-TYCHO" at bounding box center [739, 339] width 215 height 23
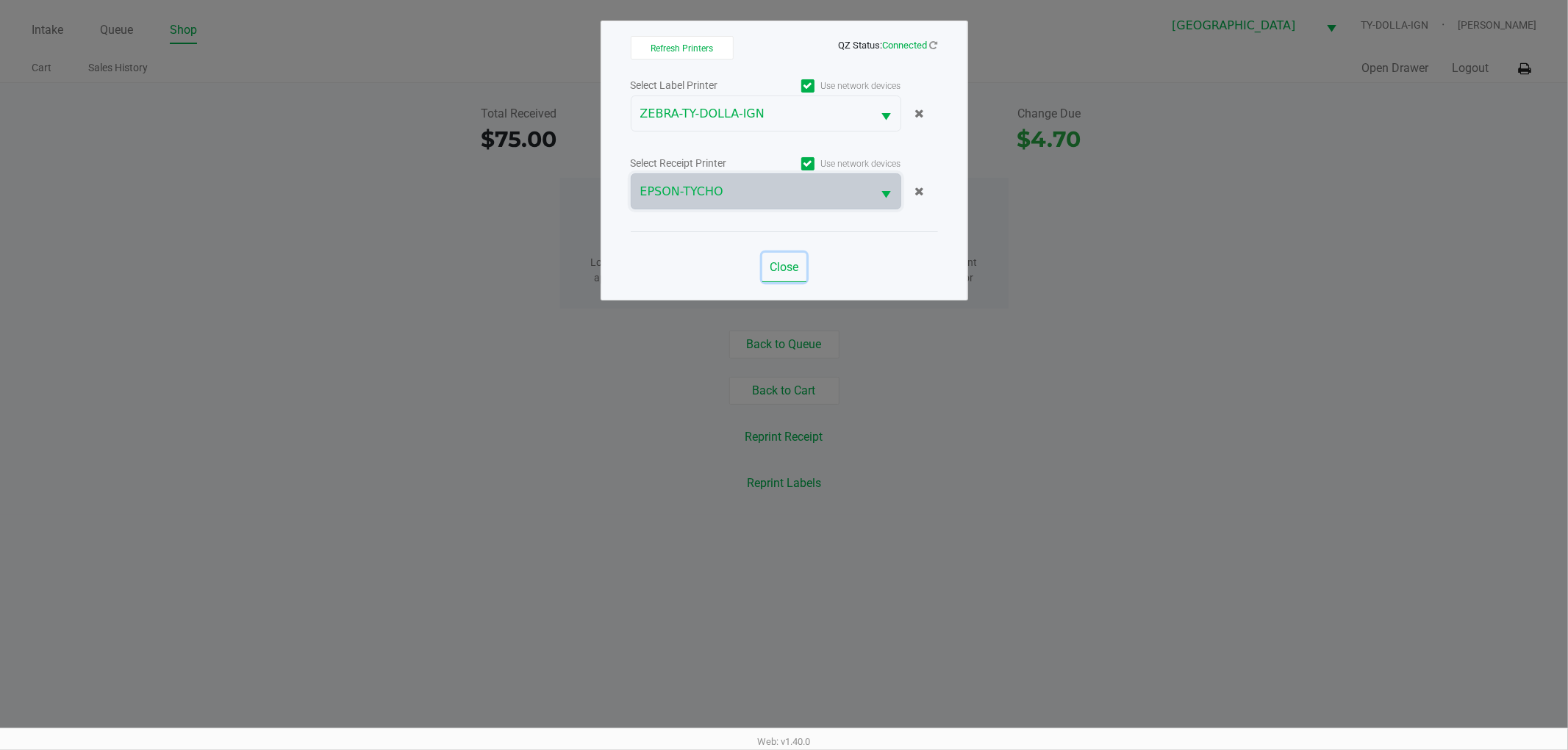
click at [781, 262] on span "Close" at bounding box center [783, 267] width 29 height 14
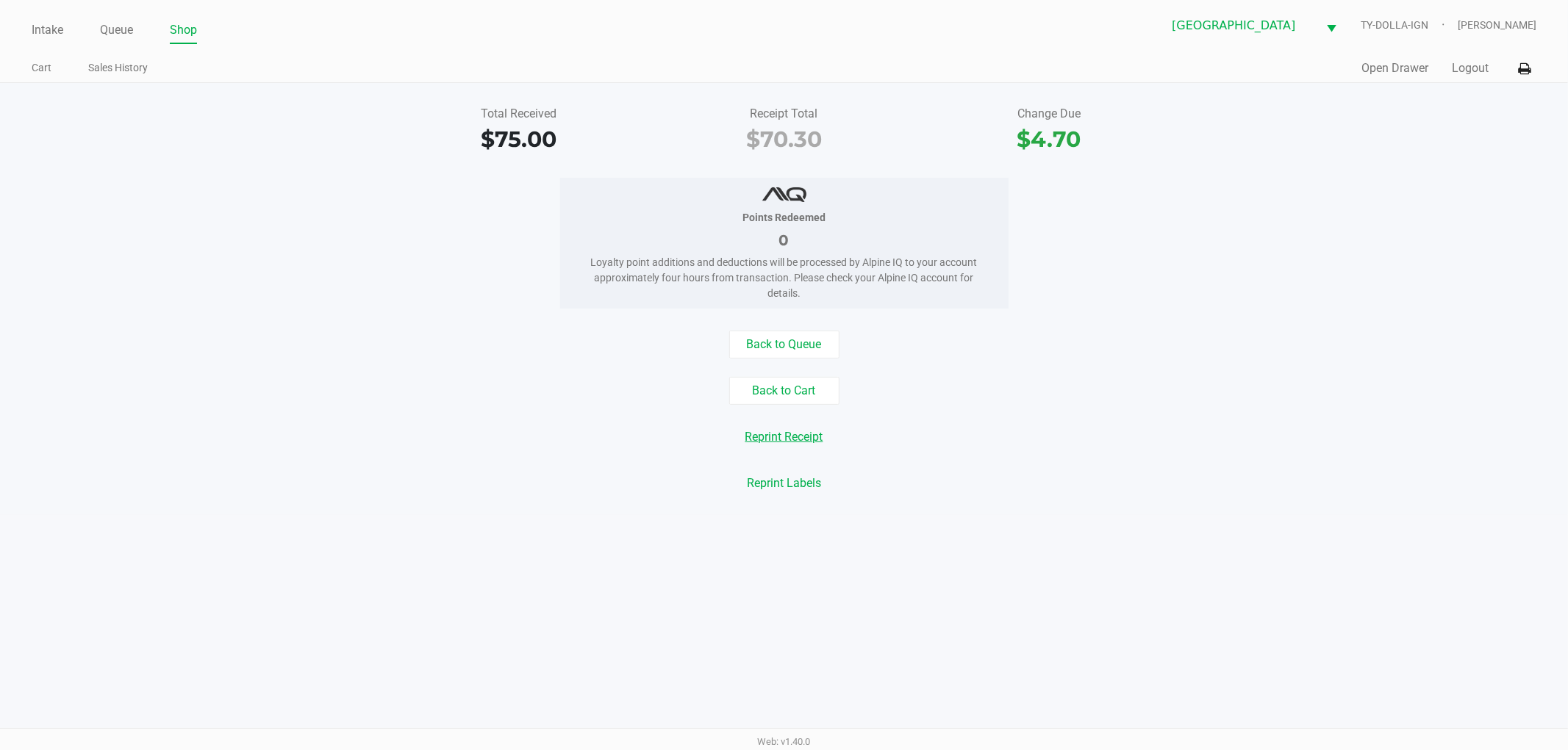
click at [790, 439] on button "Reprint Receipt" at bounding box center [784, 437] width 97 height 28
click at [1367, 71] on button "Open Drawer" at bounding box center [1394, 68] width 67 height 17
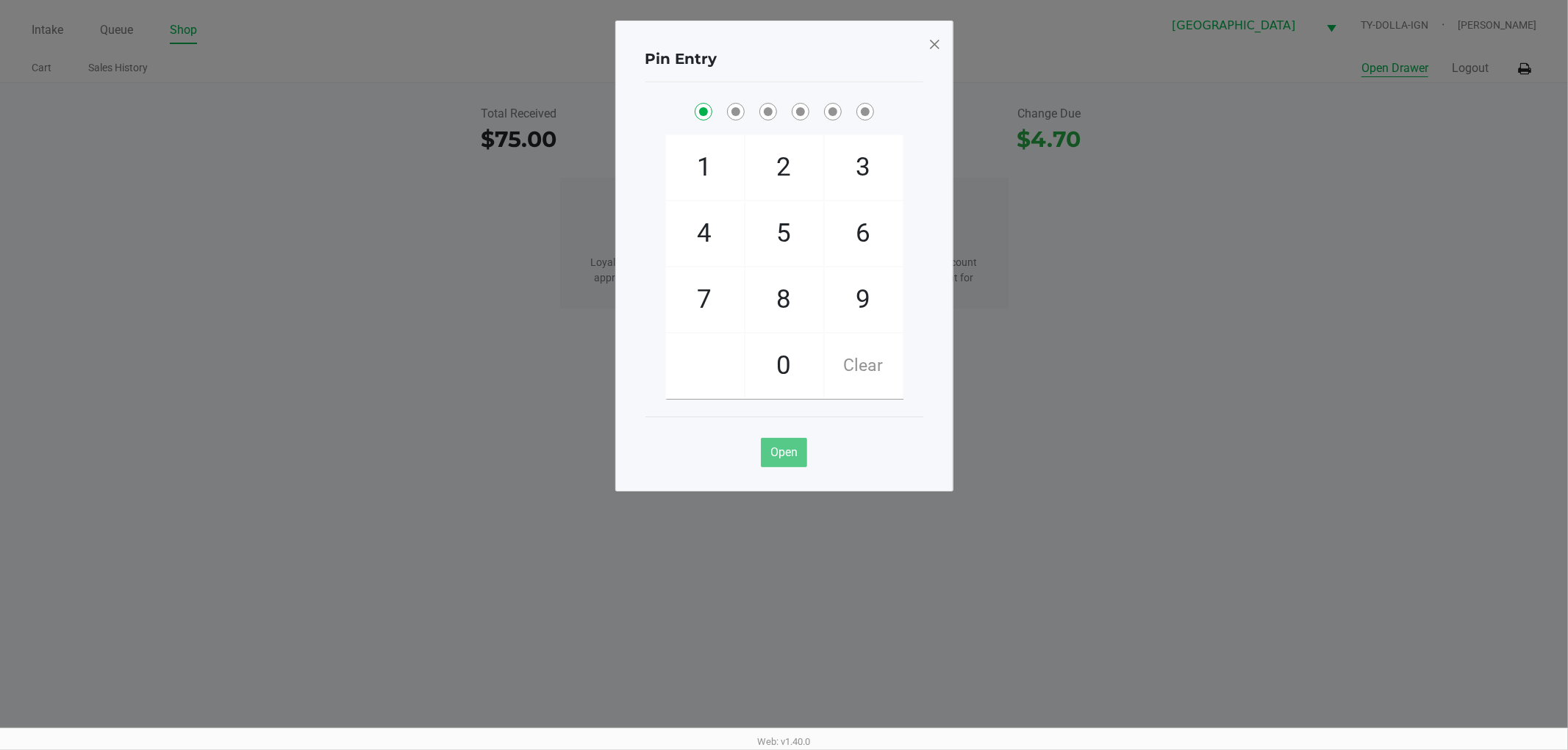
checkbox input "true"
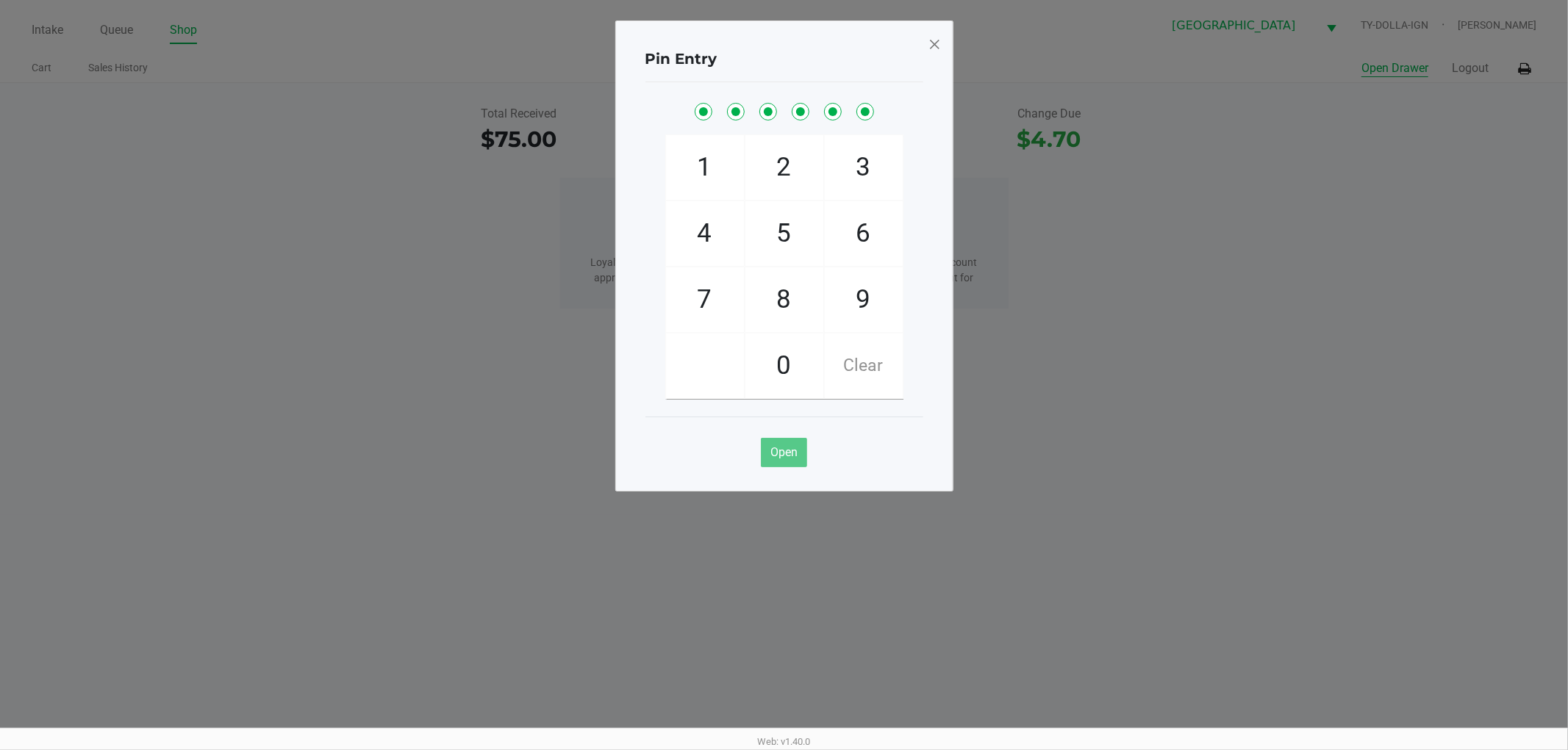
checkbox input "true"
click at [934, 45] on span at bounding box center [934, 43] width 13 height 23
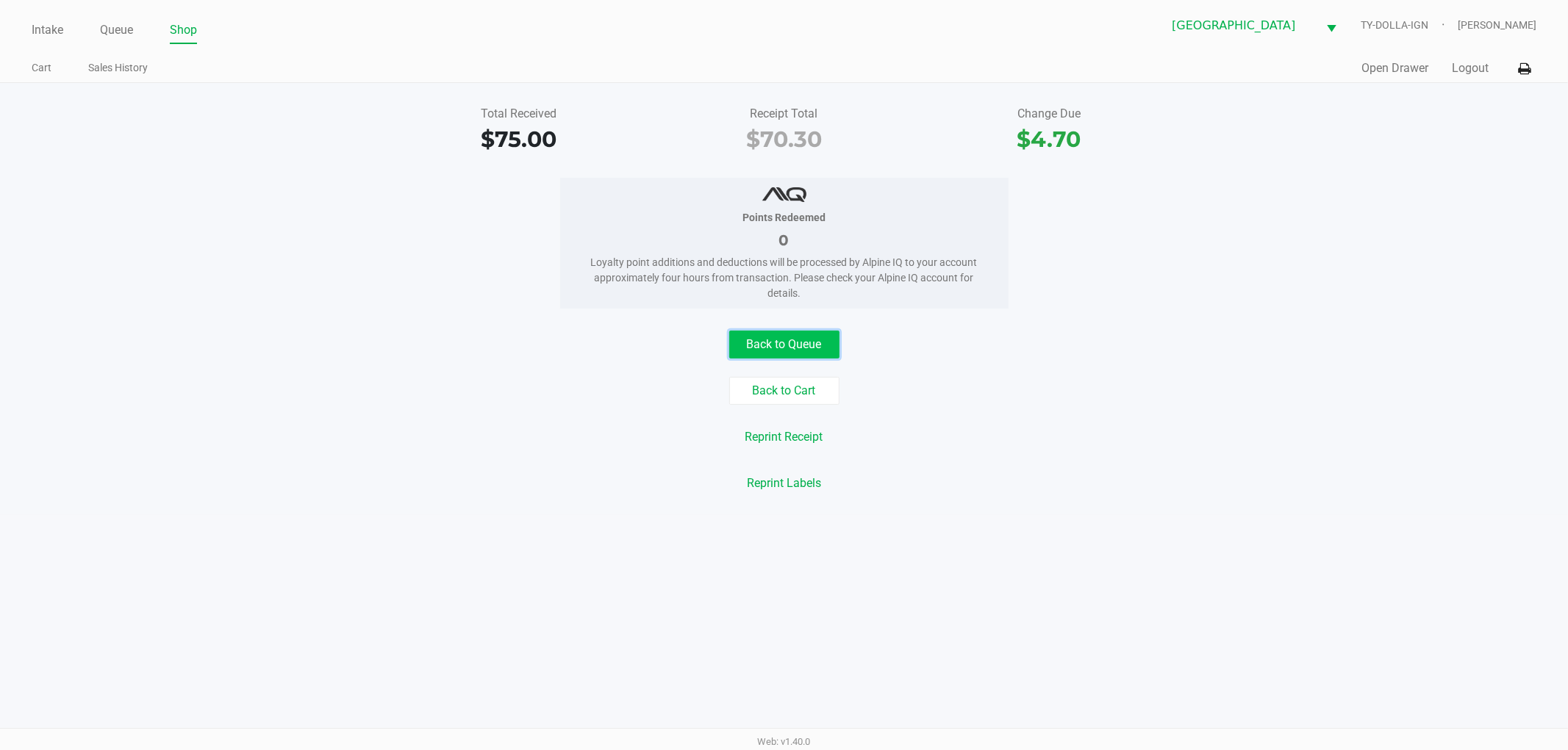
click at [816, 345] on button "Back to Queue" at bounding box center [784, 344] width 110 height 28
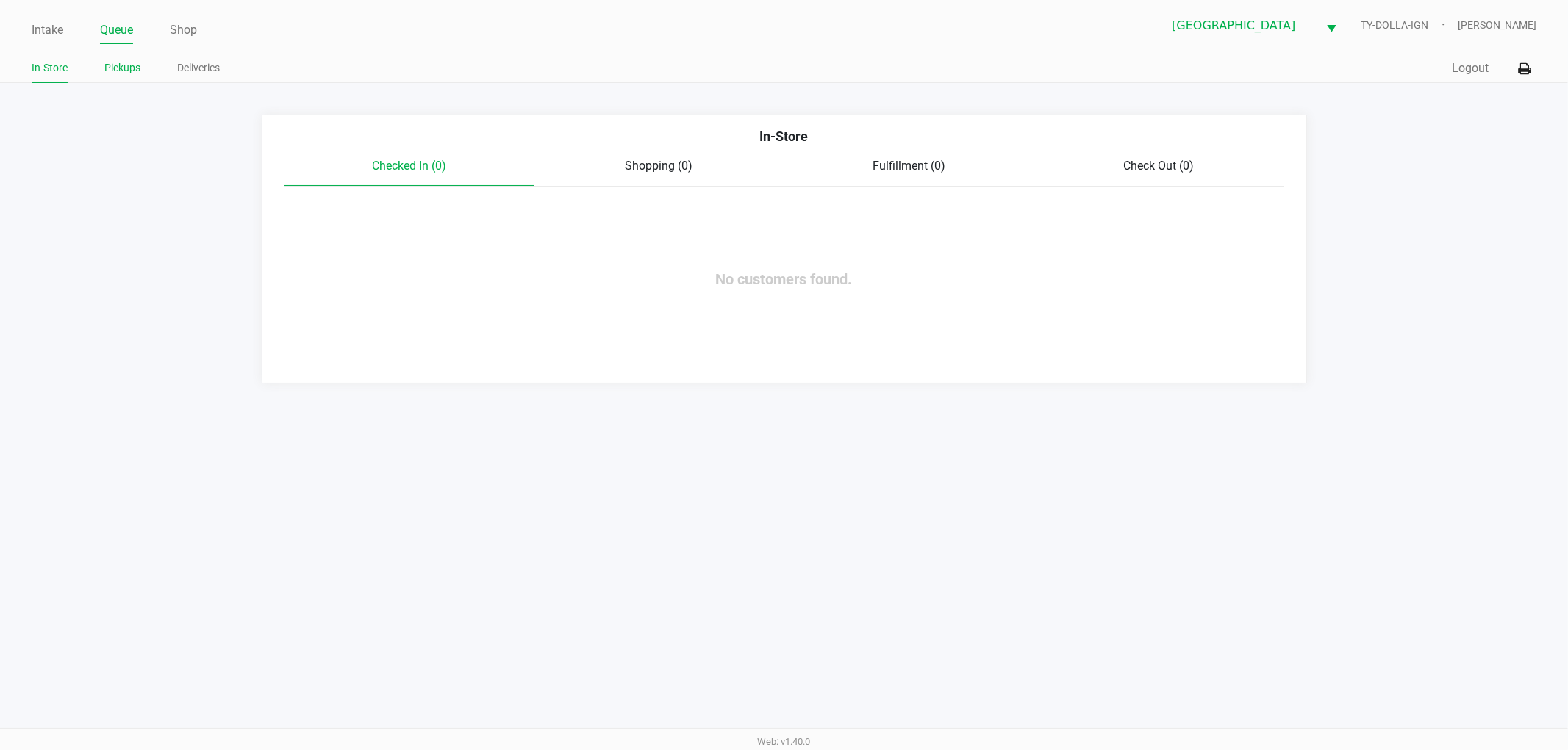
click at [125, 74] on link "Pickups" at bounding box center [123, 67] width 36 height 18
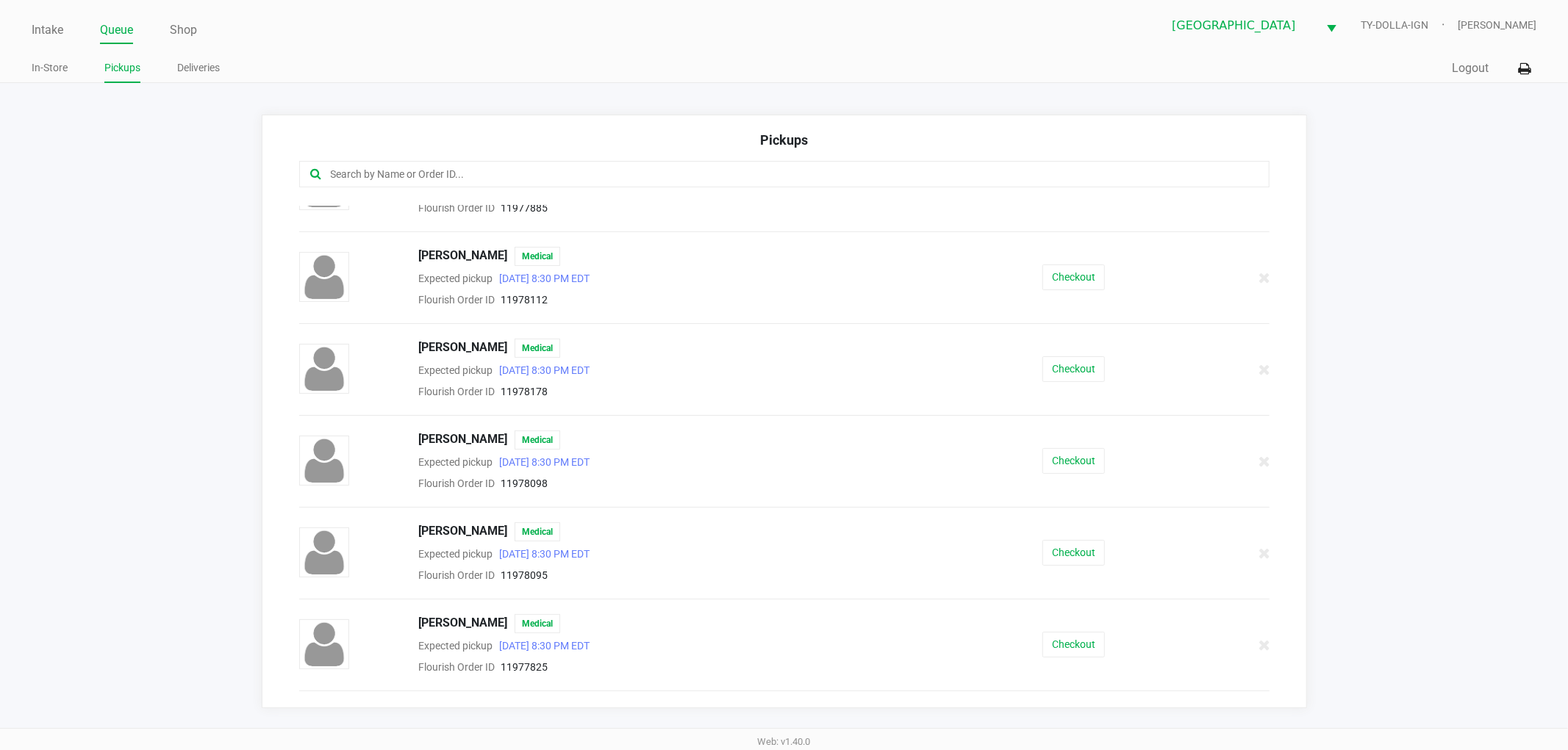
scroll to position [402, 0]
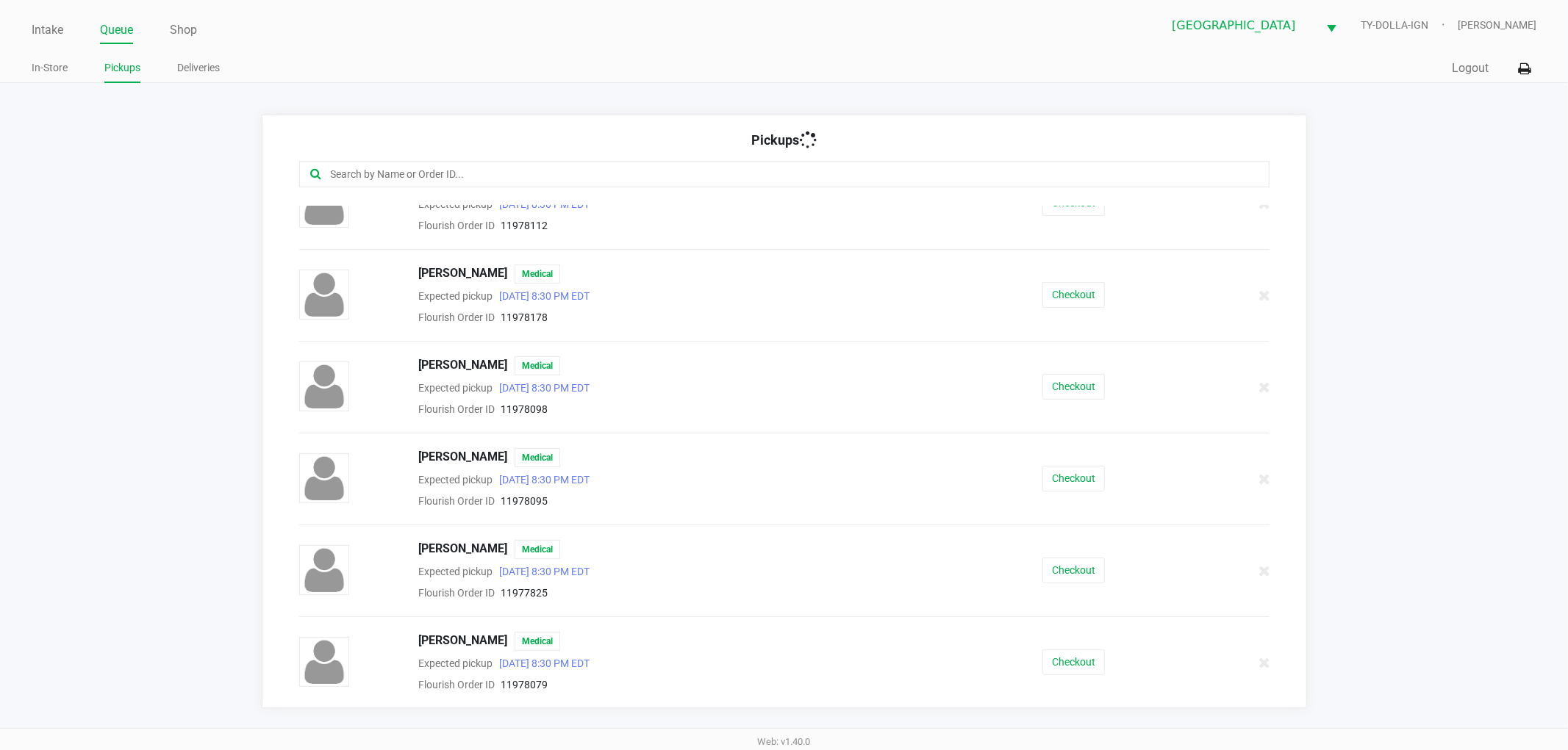
click at [66, 30] on ul "Intake Queue Shop" at bounding box center [408, 30] width 753 height 25
click at [56, 30] on link "Intake" at bounding box center [48, 30] width 32 height 21
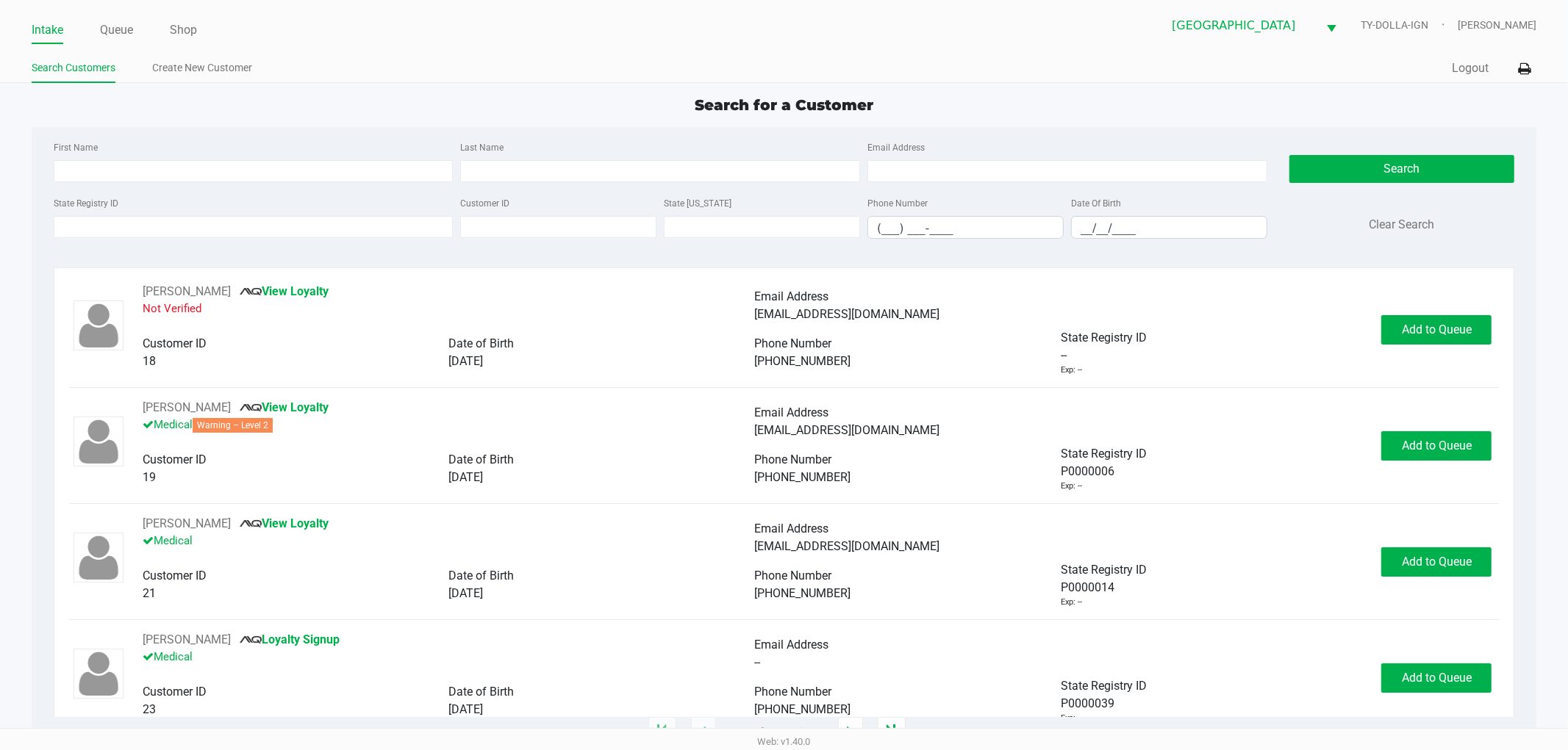
click at [104, 214] on div "State Registry ID" at bounding box center [254, 216] width 408 height 45
click at [106, 221] on input "State Registry ID" at bounding box center [254, 227] width 400 height 22
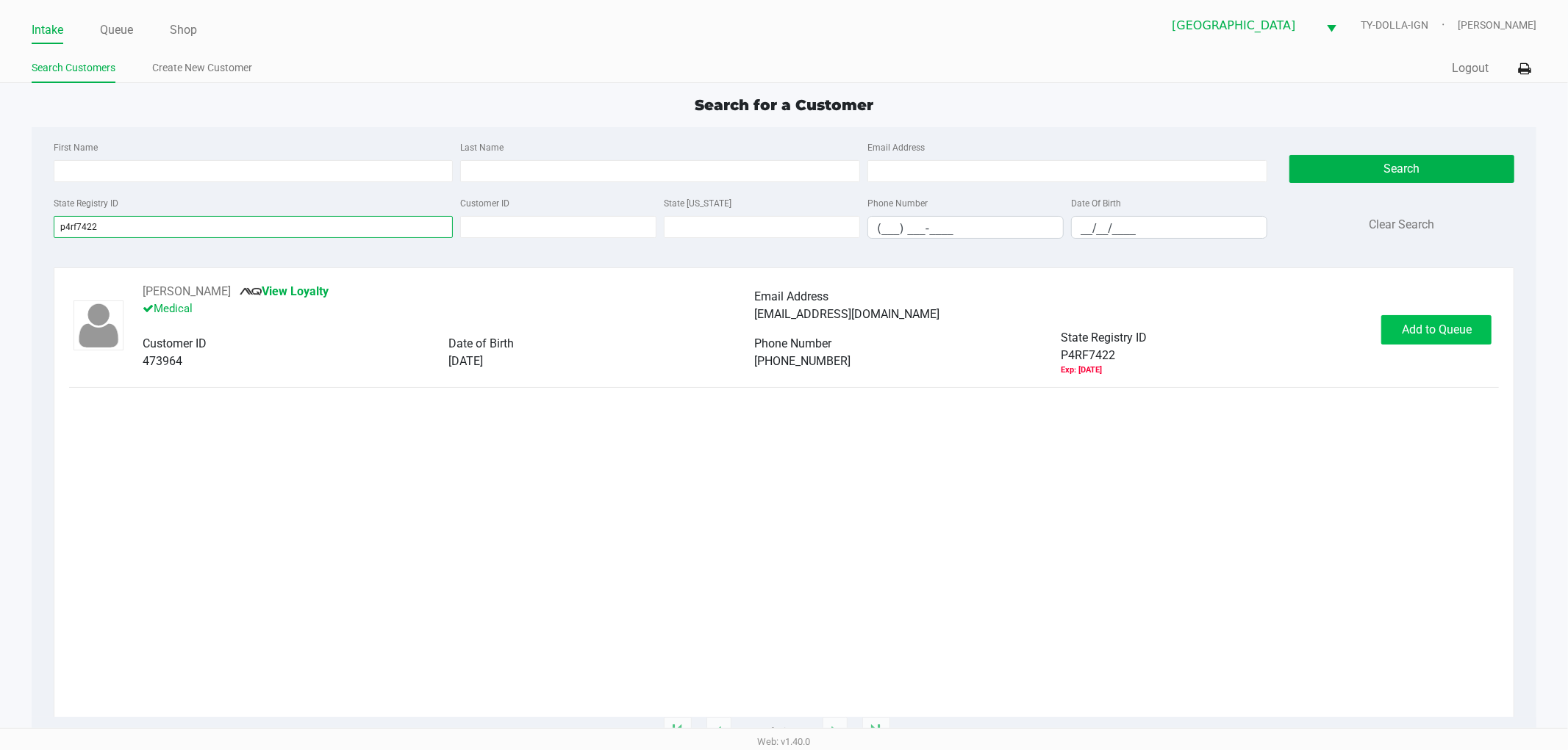
type input "p4rf7422"
click at [1465, 336] on span "Add to Queue" at bounding box center [1436, 330] width 70 height 14
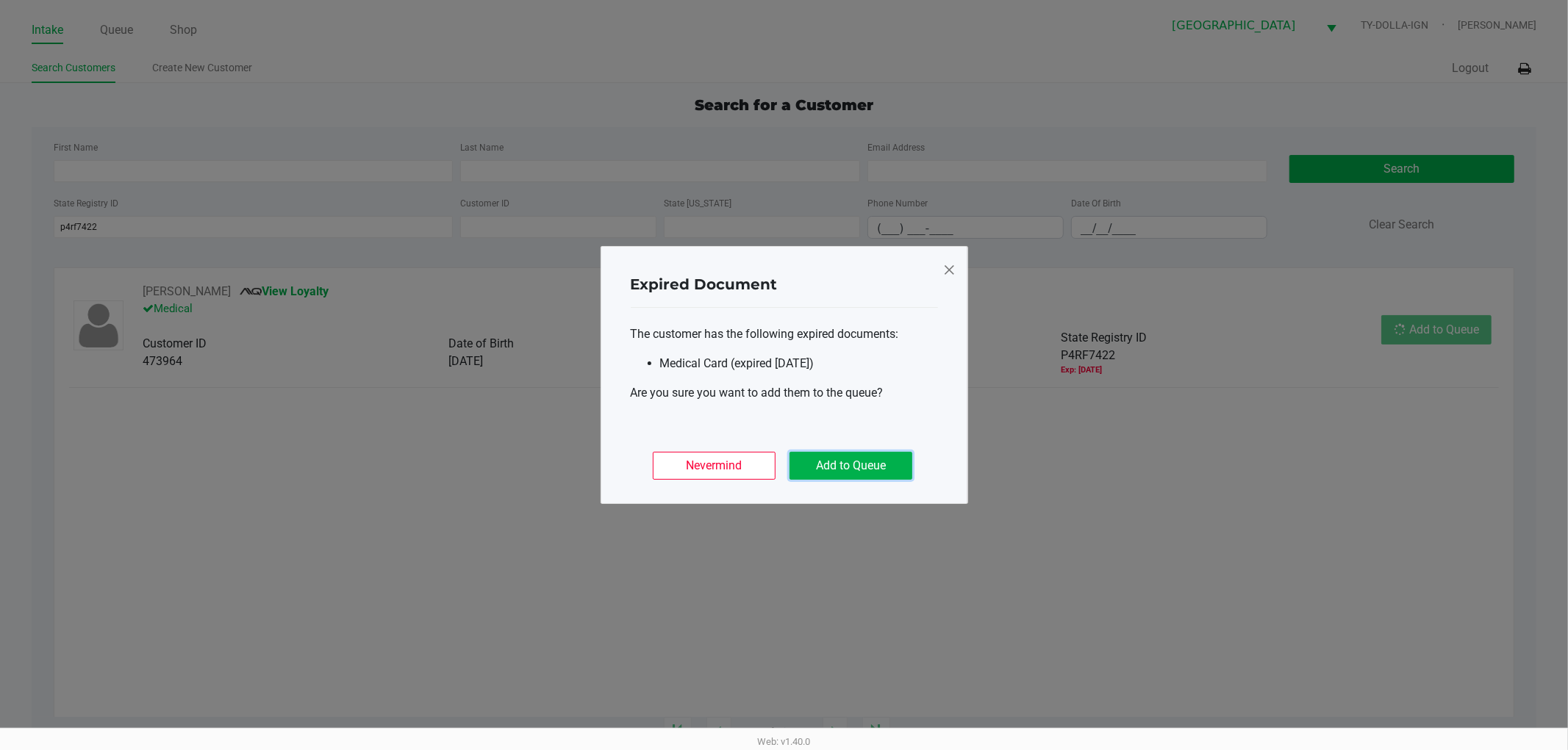
click at [822, 460] on button "Add to Queue" at bounding box center [851, 465] width 123 height 28
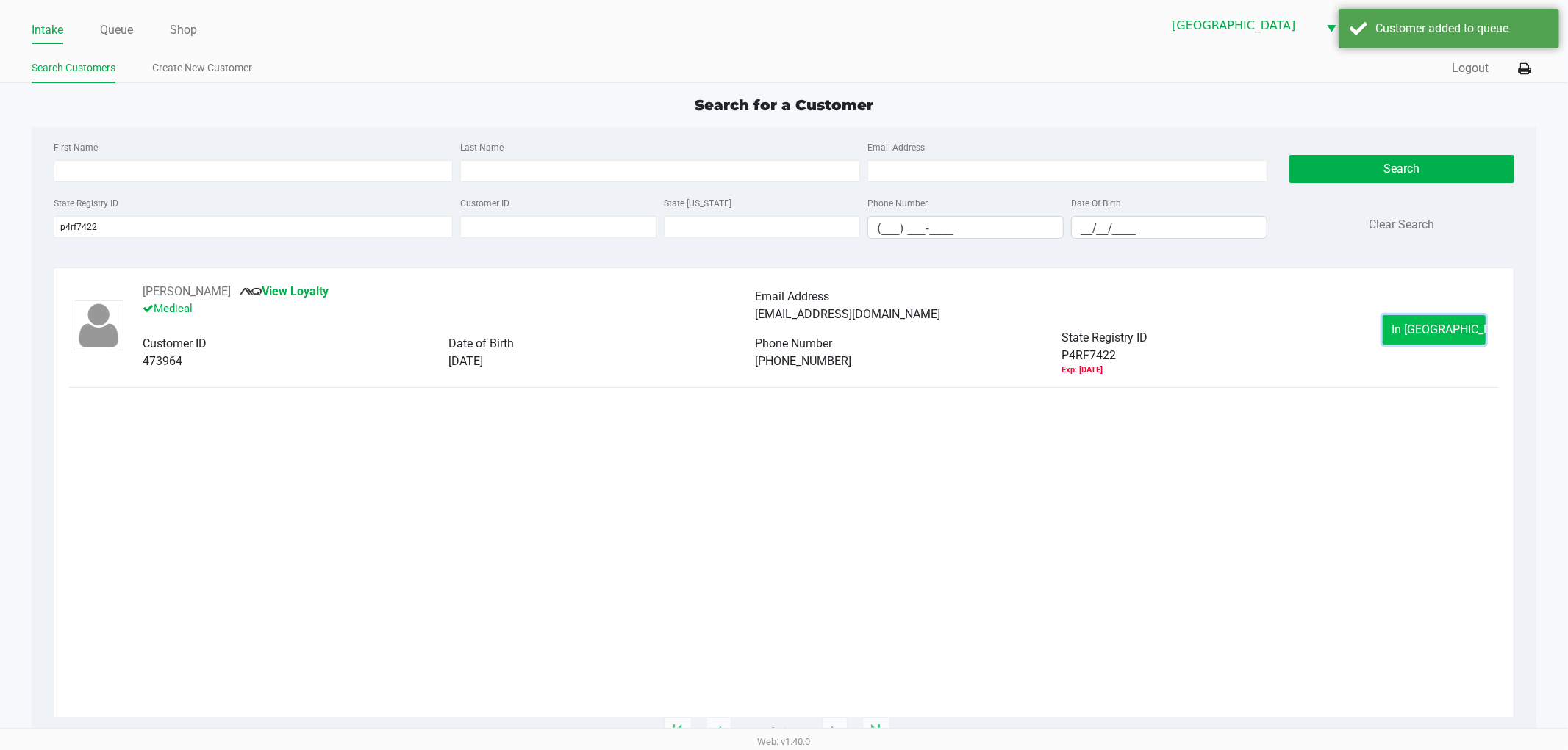
click at [1414, 329] on span "In [GEOGRAPHIC_DATA]" at bounding box center [1454, 330] width 124 height 14
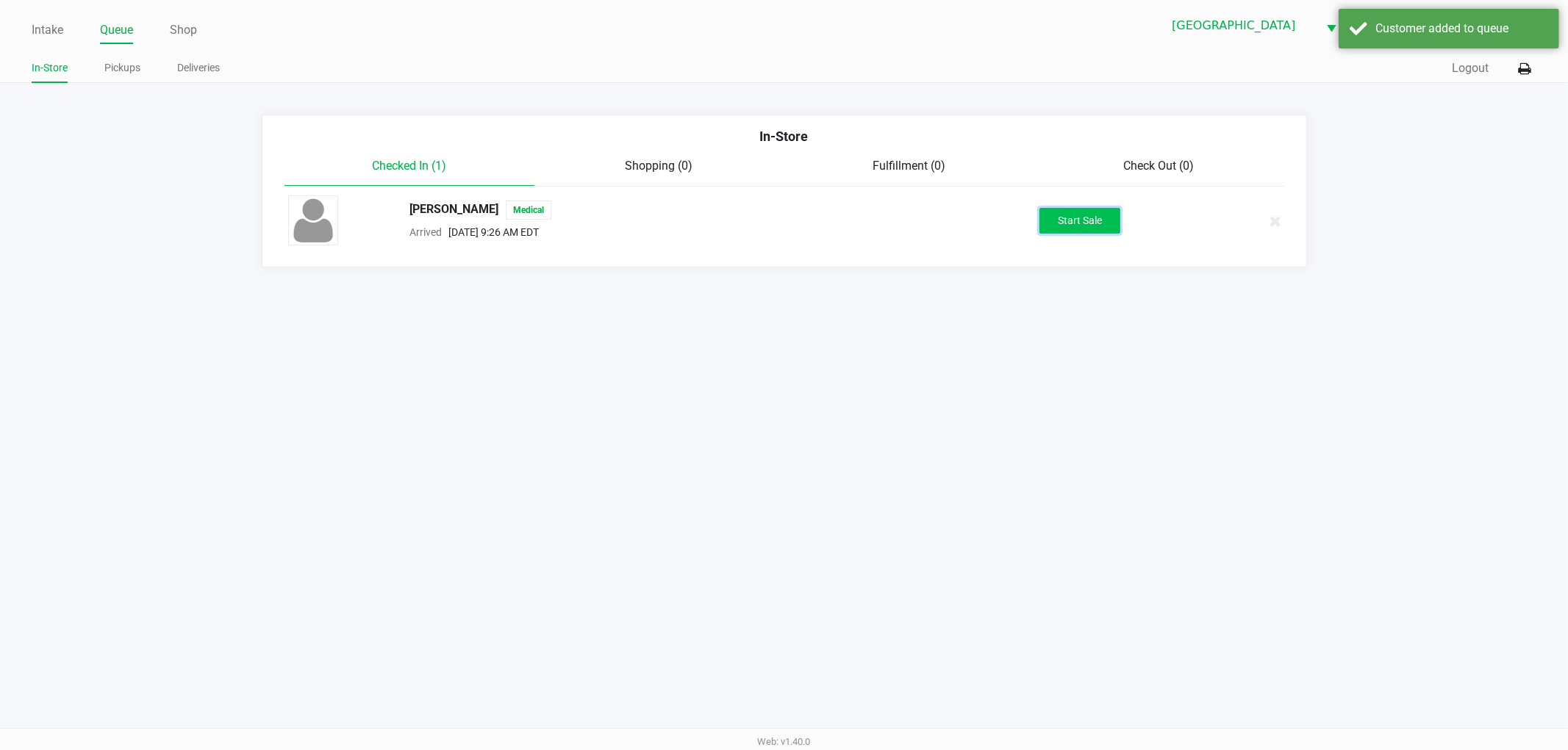
click at [1099, 221] on button "Start Sale" at bounding box center [1079, 221] width 80 height 26
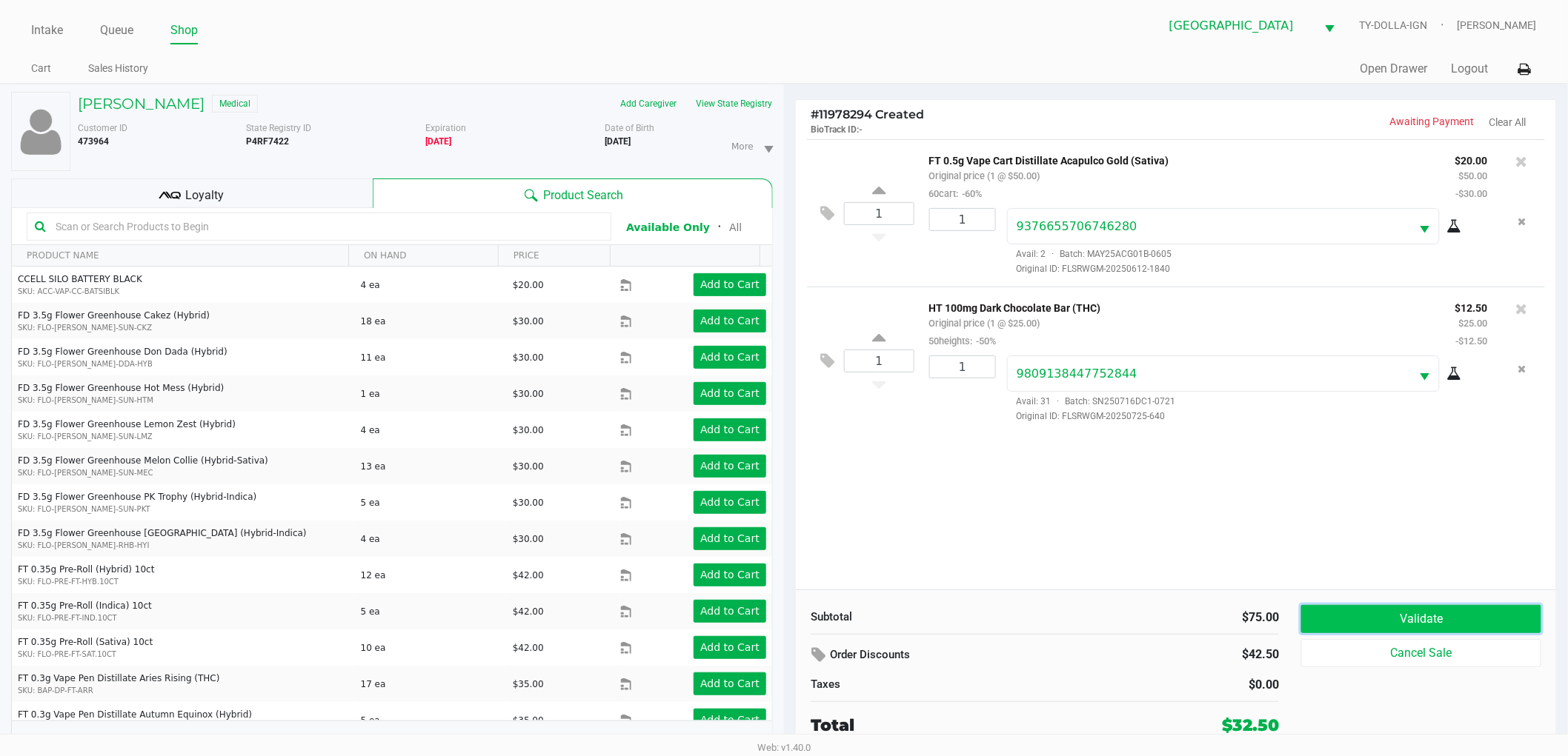
click at [1374, 618] on button "Validate" at bounding box center [1421, 619] width 240 height 28
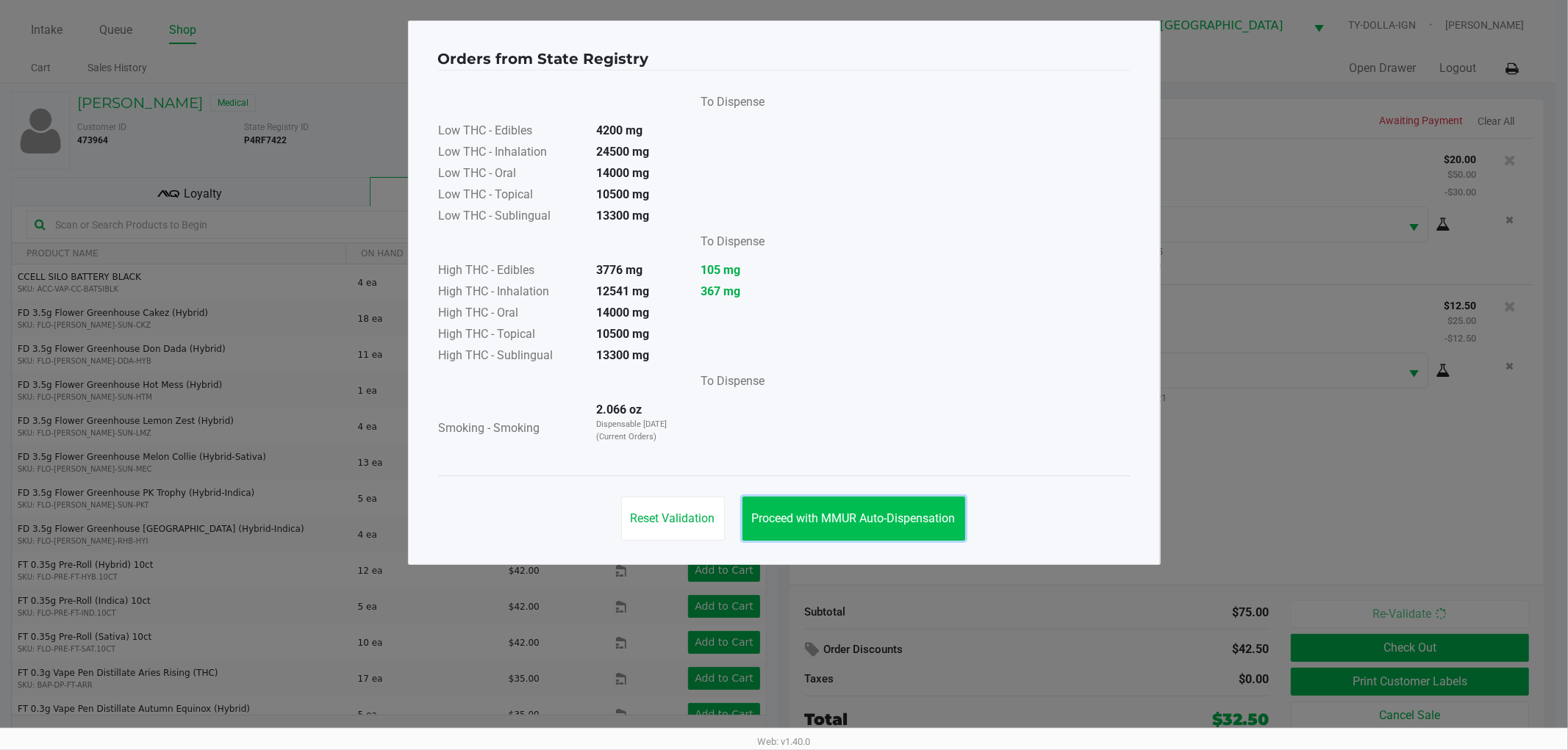
drag, startPoint x: 954, startPoint y: 522, endPoint x: 905, endPoint y: 522, distance: 49.0
click at [952, 522] on span "Proceed with MMUR Auto-Dispensation" at bounding box center [853, 518] width 203 height 14
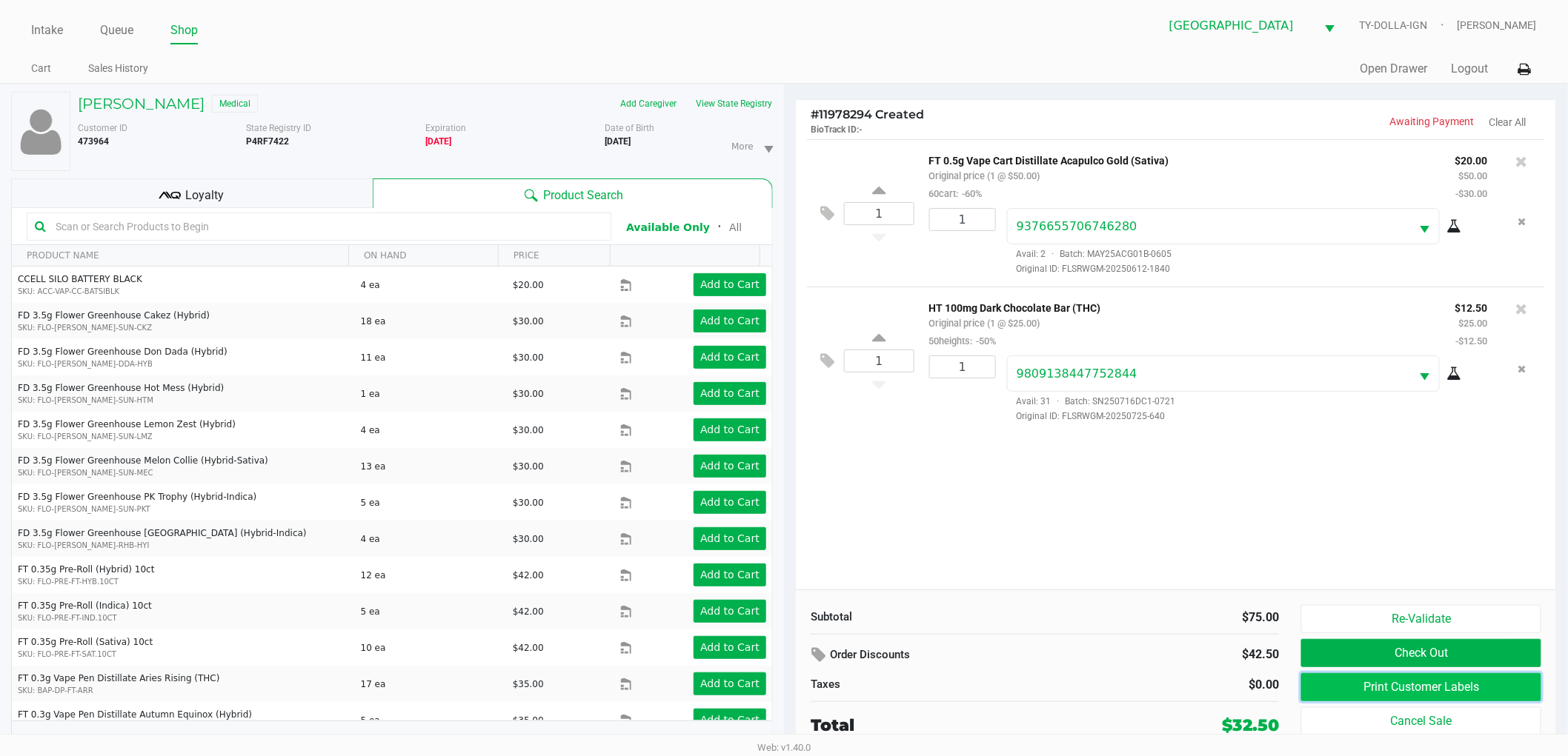
click at [1388, 682] on button "Print Customer Labels" at bounding box center [1421, 687] width 240 height 28
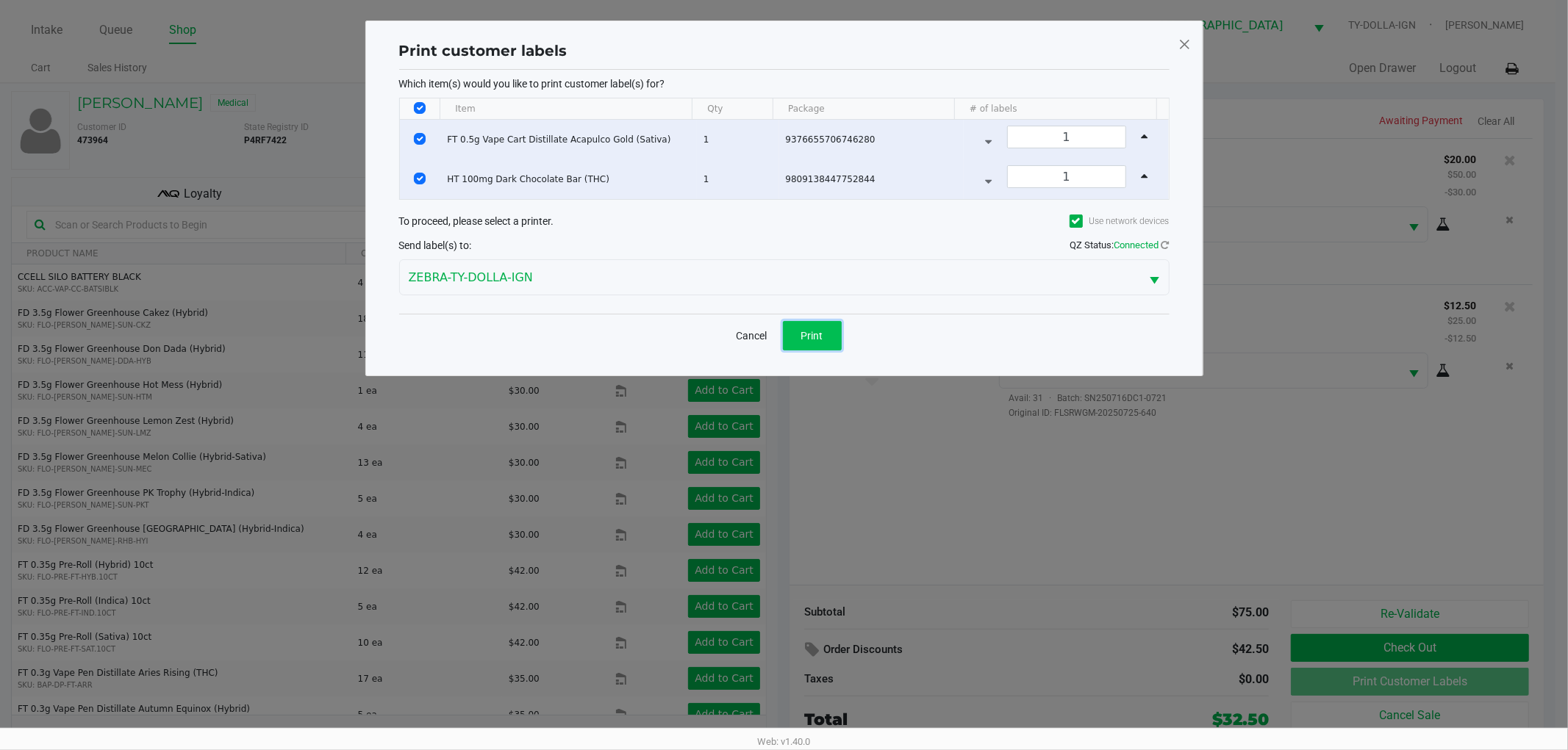
click at [812, 341] on span "Print" at bounding box center [812, 336] width 22 height 12
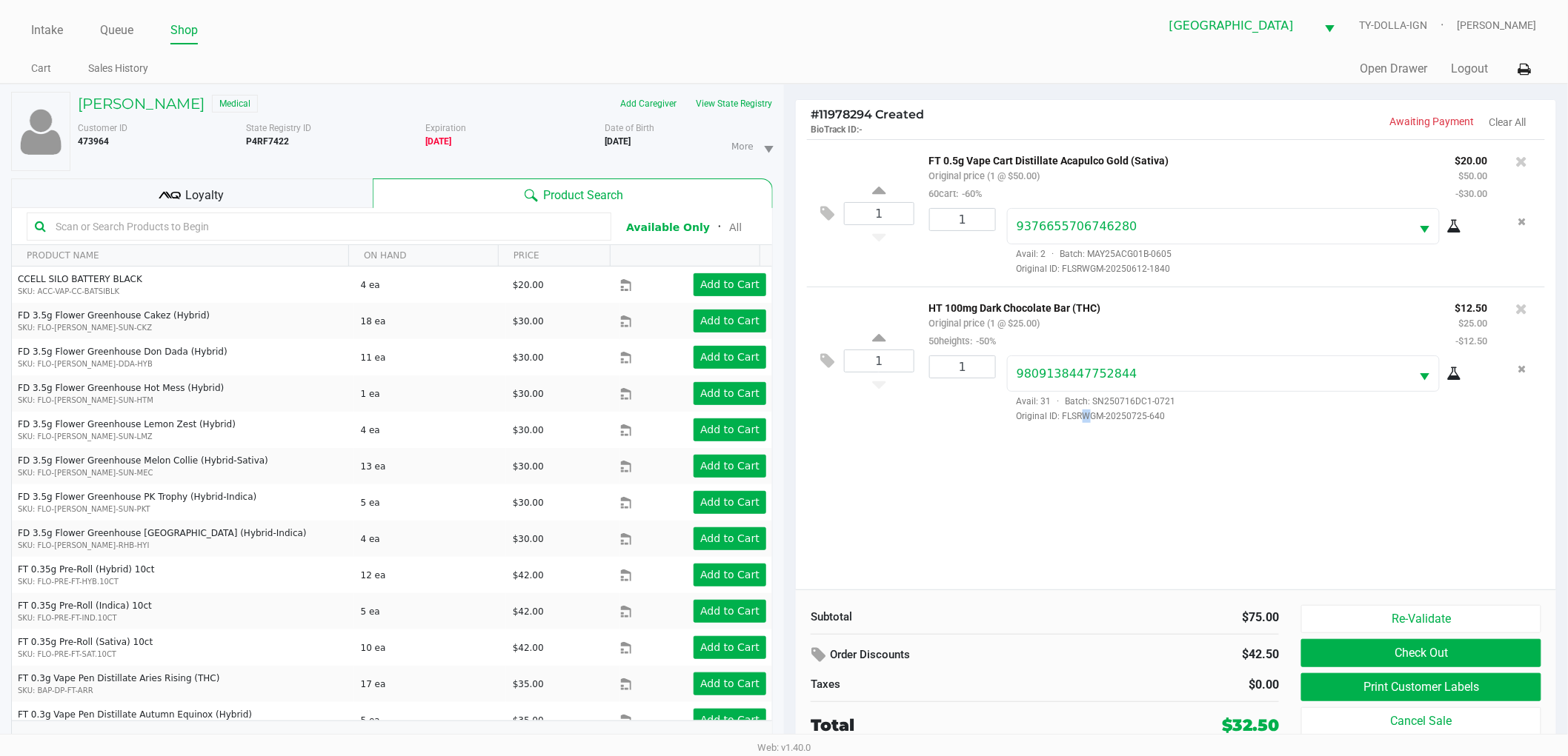
click at [1081, 458] on div "1 FT 0.5g Vape Cart Distillate Acapulco Gold (Sativa) Original price (1 @ $50.0…" at bounding box center [1176, 364] width 760 height 451
click at [1469, 72] on button "Logout" at bounding box center [1469, 69] width 37 height 17
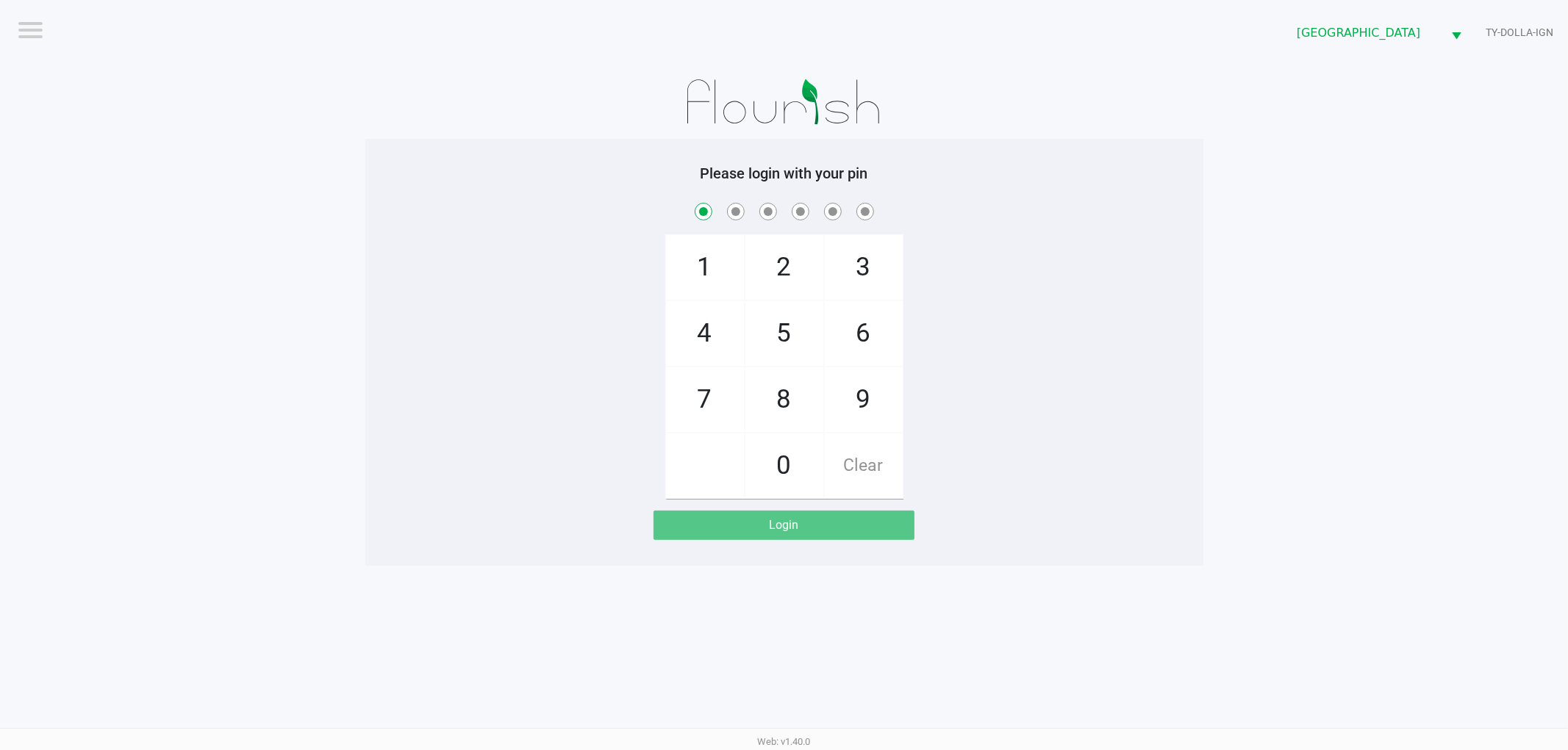
checkbox input "true"
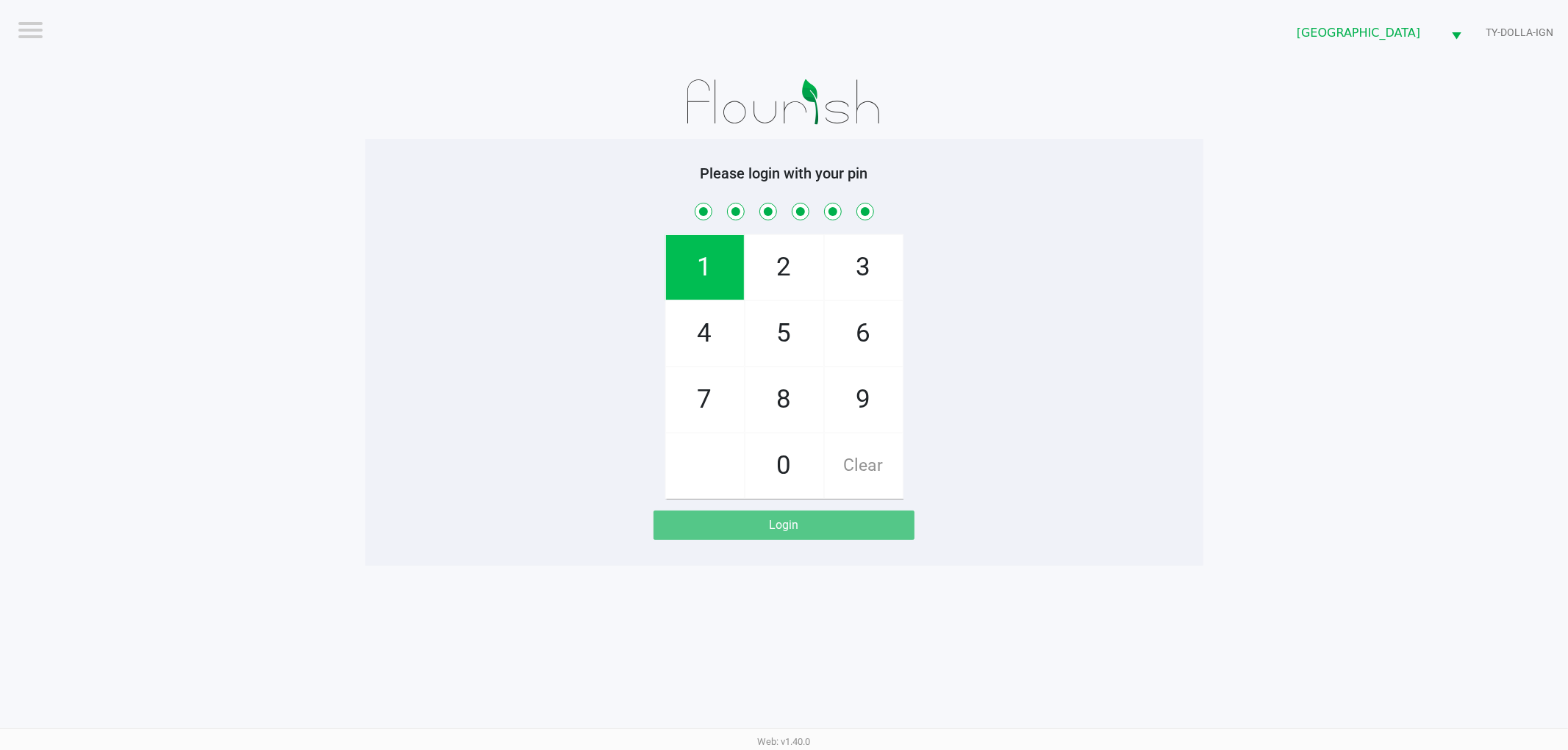
checkbox input "true"
